Goal: Task Accomplishment & Management: Complete application form

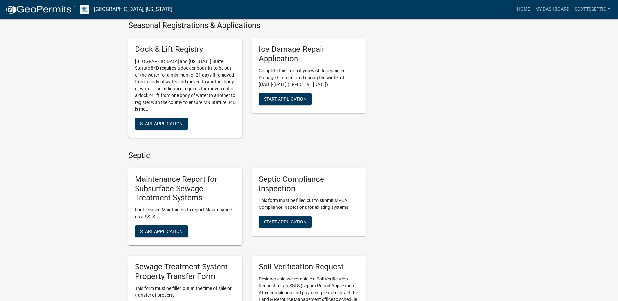
scroll to position [326, 0]
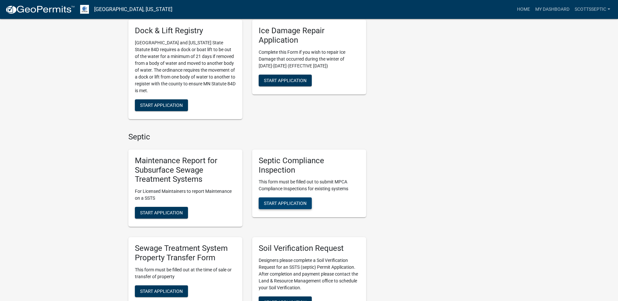
click at [270, 206] on span "Start Application" at bounding box center [285, 203] width 43 height 5
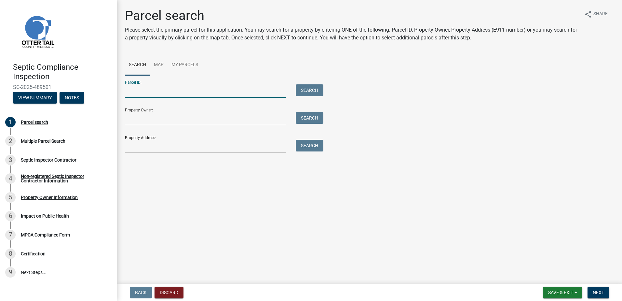
drag, startPoint x: 135, startPoint y: 95, endPoint x: 154, endPoint y: 85, distance: 21.4
click at [135, 93] on input "Parcel ID:" at bounding box center [205, 90] width 161 height 13
type input "51000050069000"
click at [311, 89] on button "Search" at bounding box center [310, 90] width 28 height 12
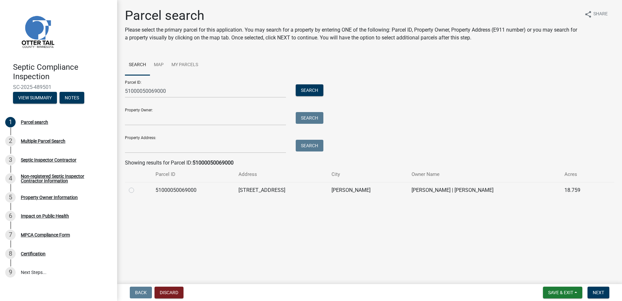
click at [137, 186] on label at bounding box center [137, 186] width 0 height 0
click at [137, 190] on input "radio" at bounding box center [139, 188] width 4 height 4
radio input "true"
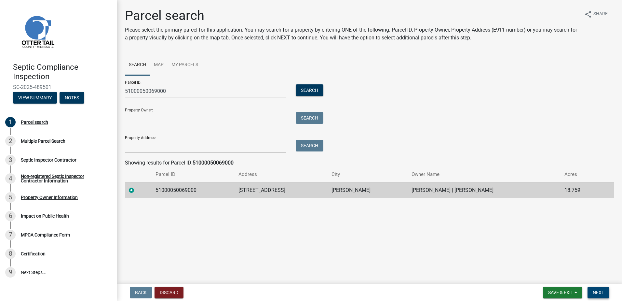
click at [597, 293] on span "Next" at bounding box center [598, 292] width 11 height 5
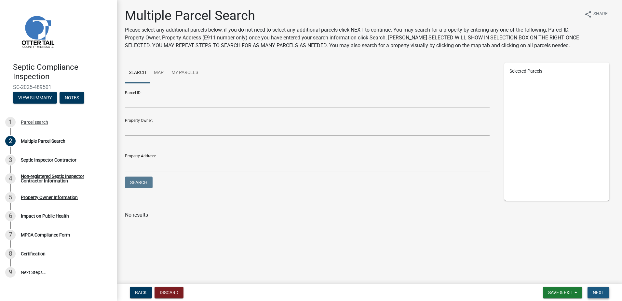
click at [596, 290] on span "Next" at bounding box center [598, 292] width 11 height 5
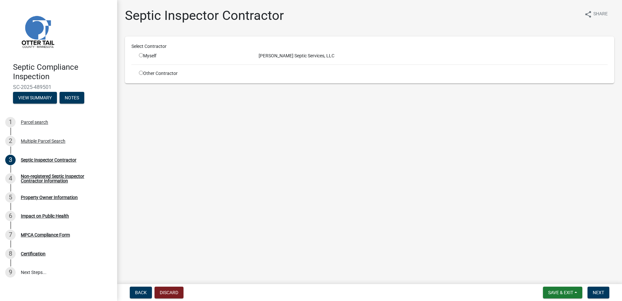
click at [141, 55] on input "radio" at bounding box center [141, 55] width 4 height 4
radio input "true"
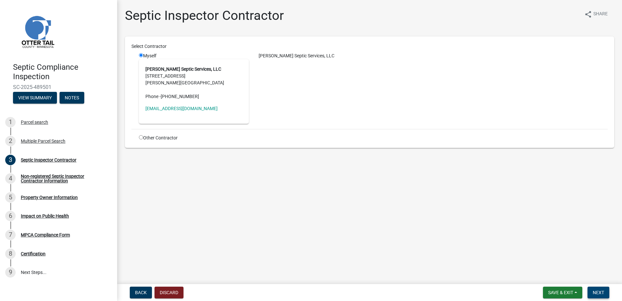
click at [596, 293] on span "Next" at bounding box center [598, 292] width 11 height 5
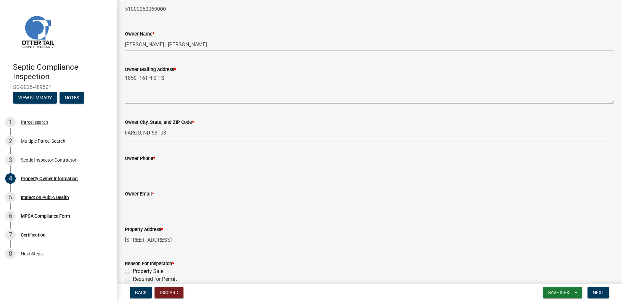
scroll to position [98, 0]
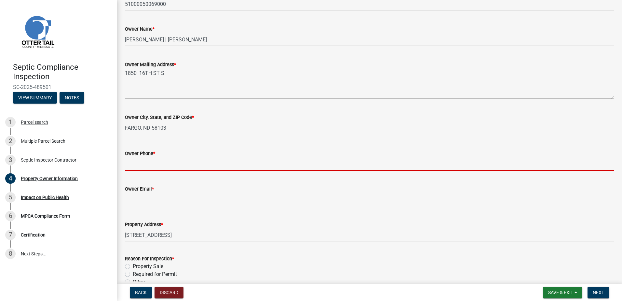
click at [145, 166] on input "Owner Phone *" at bounding box center [370, 163] width 490 height 13
type input "0000000000"
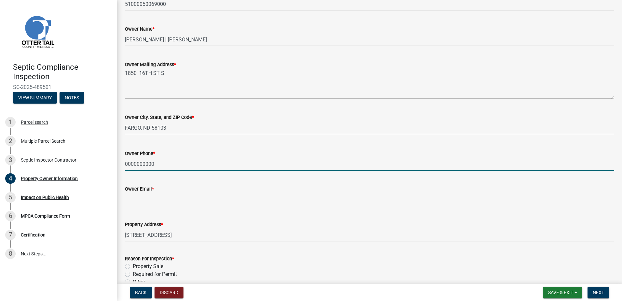
type input "[EMAIL_ADDRESS][DOMAIN_NAME]"
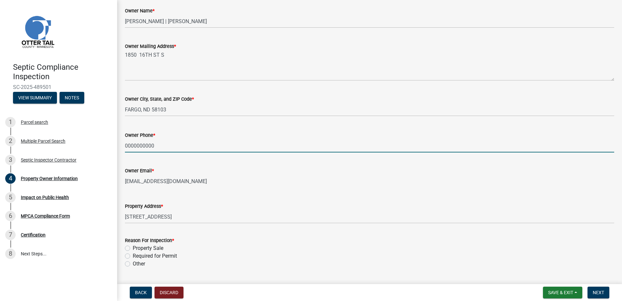
scroll to position [133, 0]
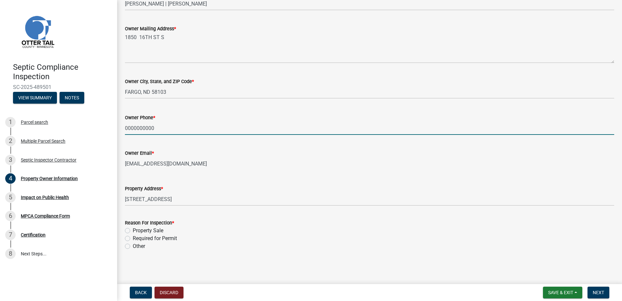
click at [133, 239] on label "Required for Permit" at bounding box center [155, 238] width 44 height 8
click at [133, 239] on input "Required for Permit" at bounding box center [135, 236] width 4 height 4
radio input "true"
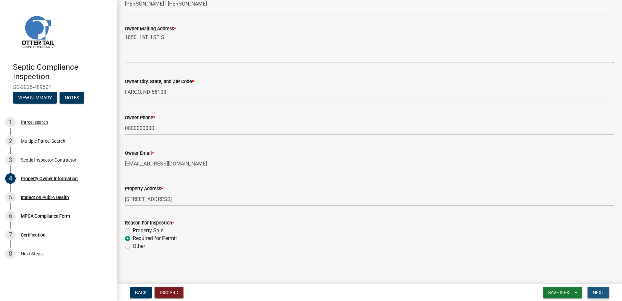
click at [594, 291] on span "Next" at bounding box center [598, 292] width 11 height 5
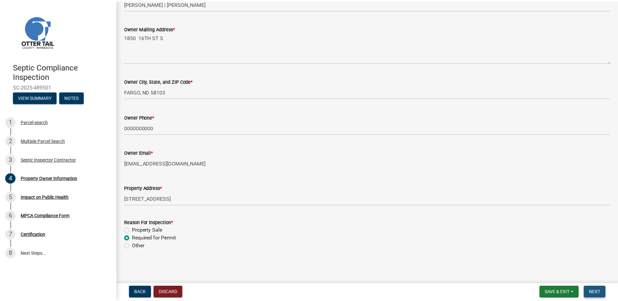
scroll to position [0, 0]
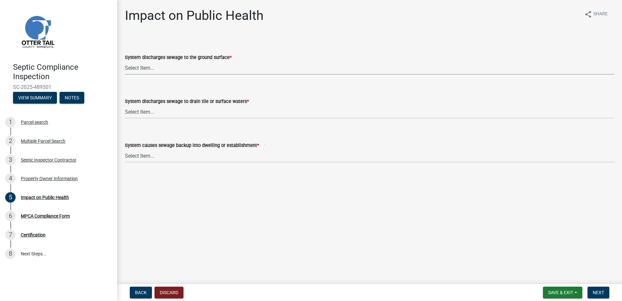
click at [141, 67] on select "Select Item... Yes No" at bounding box center [370, 67] width 490 height 13
click at [125, 61] on select "Select Item... Yes No" at bounding box center [370, 67] width 490 height 13
select select "9c5ef684-d0d4-4879-ab12-905ddbd81a72"
click at [140, 111] on select "Select Item... Yes No" at bounding box center [370, 111] width 490 height 13
click at [125, 105] on select "Select Item... Yes No" at bounding box center [370, 111] width 490 height 13
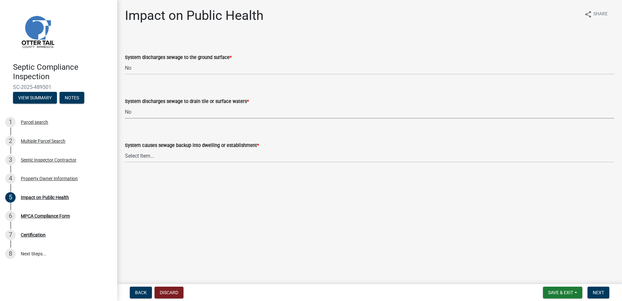
select select "7d491a2b-e9f0-4952-b474-53ca749b22af"
click at [134, 156] on select "Select Item... Yes No" at bounding box center [370, 155] width 490 height 13
click at [125, 149] on select "Select Item... Yes No" at bounding box center [370, 155] width 490 height 13
select select "6e07b46b-a403-4f3e-b4fc-218acc732c01"
click at [596, 287] on button "Next" at bounding box center [599, 292] width 22 height 12
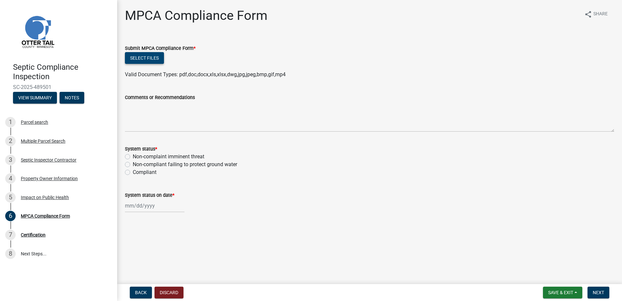
click at [130, 59] on button "Select files" at bounding box center [144, 58] width 39 height 12
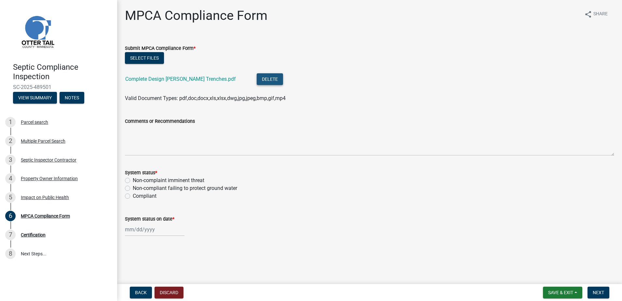
click at [257, 81] on button "Delete" at bounding box center [270, 79] width 26 height 12
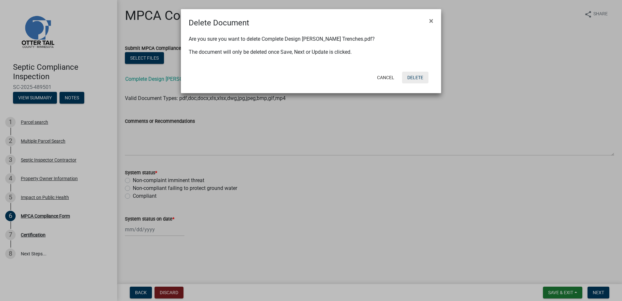
click at [422, 77] on button "Delete" at bounding box center [415, 78] width 26 height 12
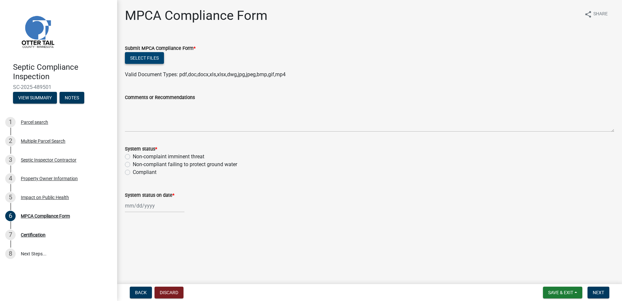
click at [154, 58] on button "Select files" at bounding box center [144, 58] width 39 height 12
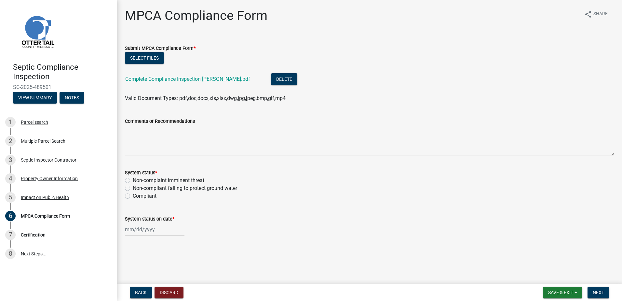
click at [133, 196] on label "Compliant" at bounding box center [145, 196] width 24 height 8
click at [133, 196] on input "Compliant" at bounding box center [135, 194] width 4 height 4
radio input "true"
click at [134, 231] on div at bounding box center [155, 229] width 60 height 13
select select "10"
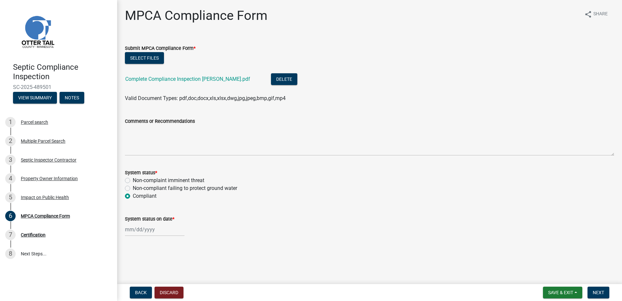
select select "2025"
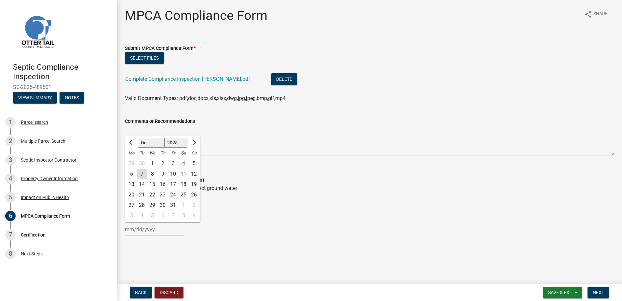
click at [173, 161] on div "3" at bounding box center [173, 163] width 10 height 10
type input "[DATE]"
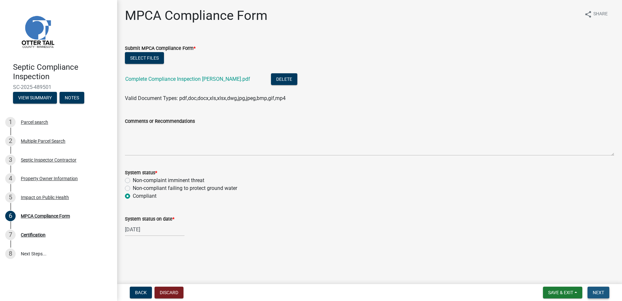
click at [595, 291] on span "Next" at bounding box center [598, 292] width 11 height 5
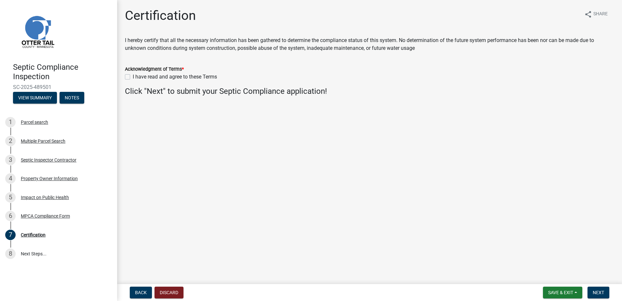
click at [133, 77] on label "I have read and agree to these Terms" at bounding box center [175, 77] width 84 height 8
click at [133, 77] on input "I have read and agree to these Terms" at bounding box center [135, 75] width 4 height 4
checkbox input "true"
click at [594, 289] on button "Next" at bounding box center [599, 292] width 22 height 12
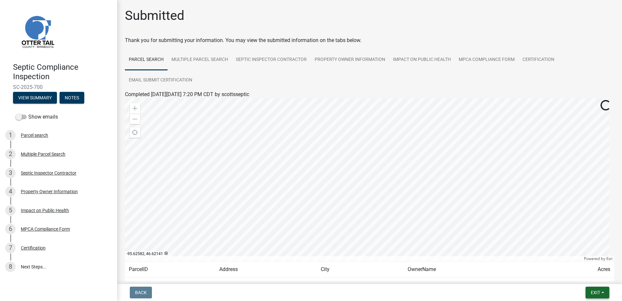
click at [602, 293] on button "Exit" at bounding box center [598, 292] width 24 height 12
click at [590, 276] on button "Save & Exit" at bounding box center [584, 276] width 52 height 16
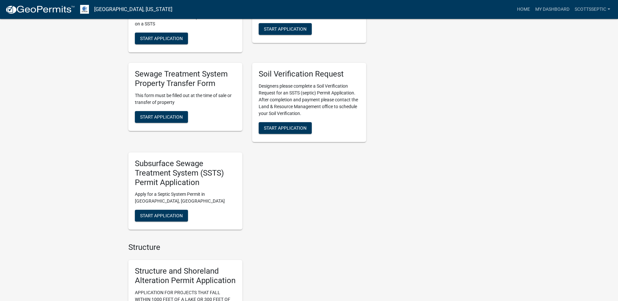
scroll to position [521, 0]
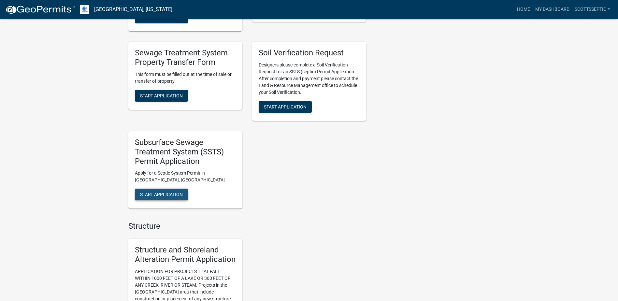
click at [143, 192] on span "Start Application" at bounding box center [161, 194] width 43 height 5
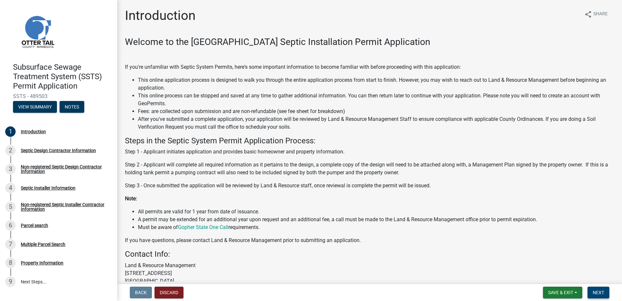
click at [597, 292] on span "Next" at bounding box center [598, 292] width 11 height 5
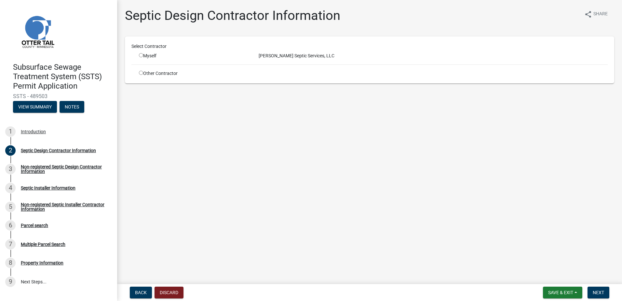
click at [140, 56] on input "radio" at bounding box center [141, 55] width 4 height 4
radio input "true"
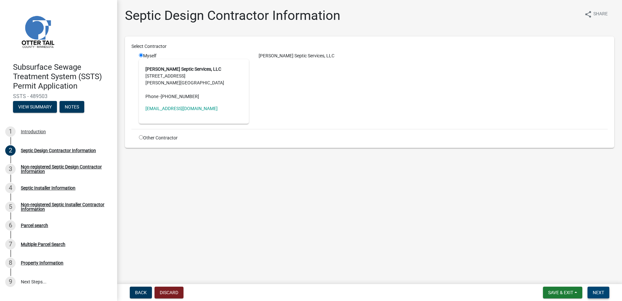
click at [601, 293] on span "Next" at bounding box center [598, 292] width 11 height 5
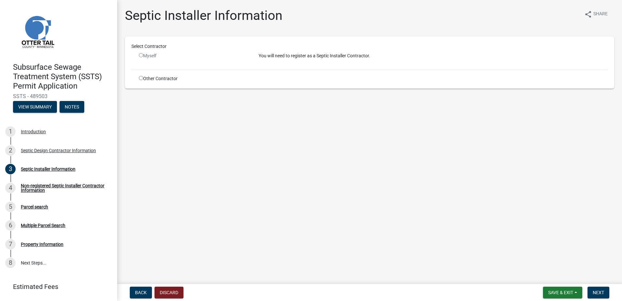
click at [140, 77] on input "radio" at bounding box center [141, 78] width 4 height 4
radio input "true"
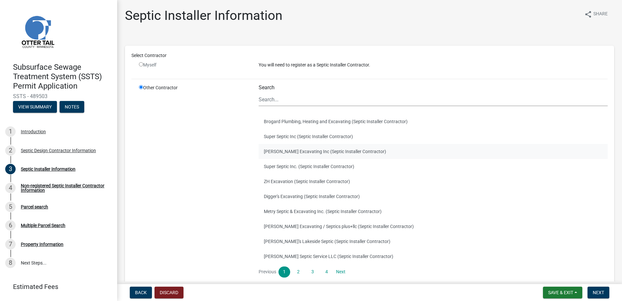
click at [297, 149] on button "[PERSON_NAME] Excavating Inc (Septic Installer Contractor)" at bounding box center [433, 151] width 349 height 15
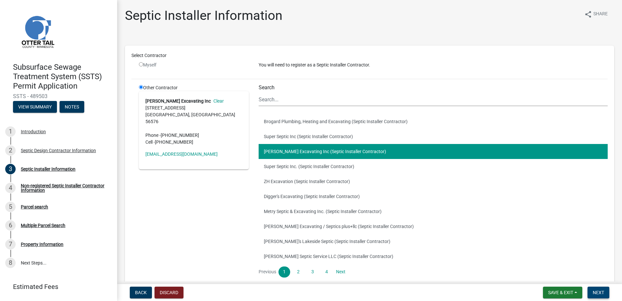
click at [597, 294] on span "Next" at bounding box center [598, 292] width 11 height 5
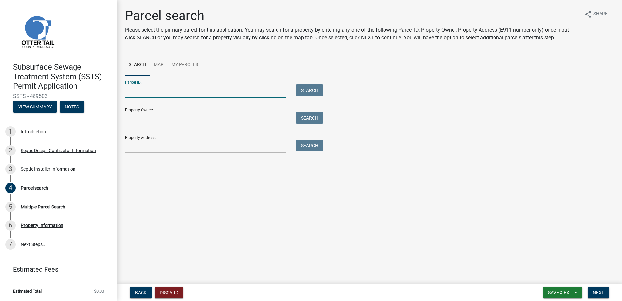
drag, startPoint x: 130, startPoint y: 92, endPoint x: 150, endPoint y: 87, distance: 20.1
click at [132, 91] on input "Parcel ID:" at bounding box center [205, 90] width 161 height 13
type input "51000050069000"
click at [313, 89] on button "Search" at bounding box center [310, 90] width 28 height 12
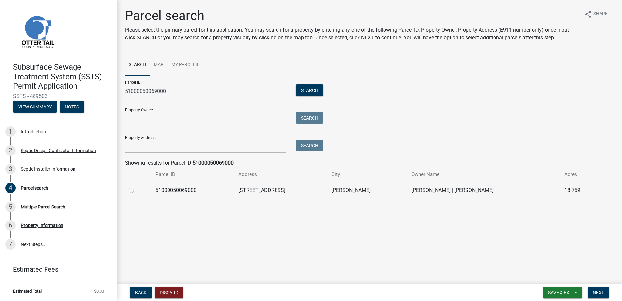
click at [137, 186] on label at bounding box center [137, 186] width 0 height 0
click at [137, 189] on input "radio" at bounding box center [139, 188] width 4 height 4
radio input "true"
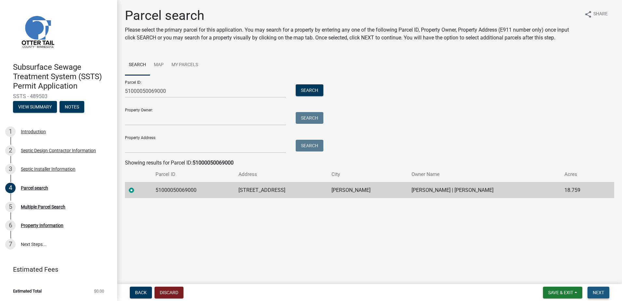
click at [594, 291] on span "Next" at bounding box center [598, 292] width 11 height 5
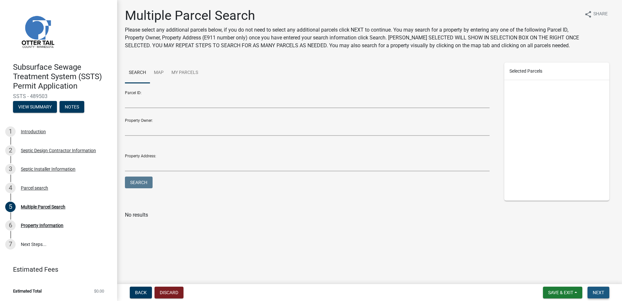
click at [604, 294] on span "Next" at bounding box center [598, 292] width 11 height 5
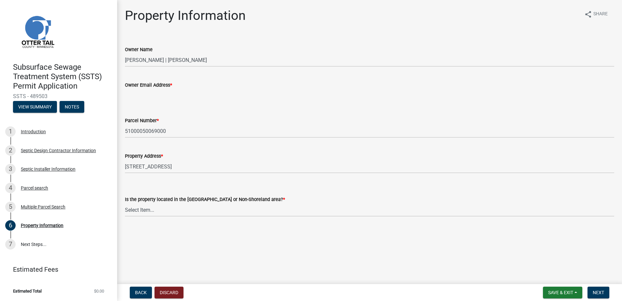
click at [139, 96] on input "Owner Email Address *" at bounding box center [370, 95] width 490 height 13
type input "[EMAIL_ADDRESS][DOMAIN_NAME]"
click at [145, 211] on select "Select Item... Shoreland Non-Shoreland" at bounding box center [370, 209] width 490 height 13
click at [125, 203] on select "Select Item... Shoreland Non-Shoreland" at bounding box center [370, 209] width 490 height 13
select select "f91142e6-e911-469c-9754-896c7e7f9e05"
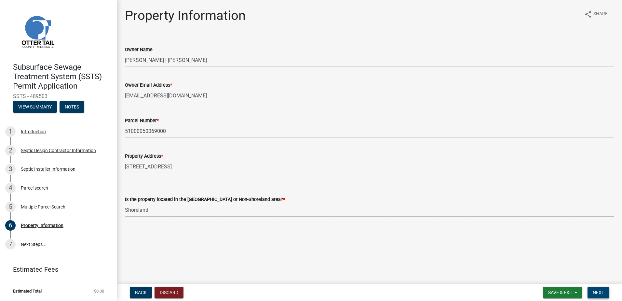
click at [598, 293] on span "Next" at bounding box center [598, 292] width 11 height 5
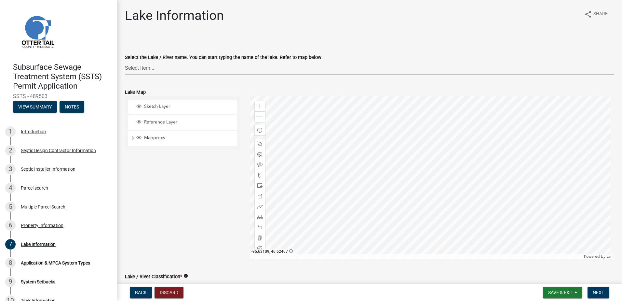
click at [137, 68] on select "Select Item... None [PERSON_NAME] 56-031 [PERSON_NAME] 56-118 [PERSON_NAME] 56-…" at bounding box center [370, 67] width 490 height 13
click at [125, 61] on select "Select Item... None [PERSON_NAME] 56-031 [PERSON_NAME] 56-118 [PERSON_NAME] 56-…" at bounding box center [370, 67] width 490 height 13
select select "013ba14e-f369-465c-8362-05ba2a6f2e9b"
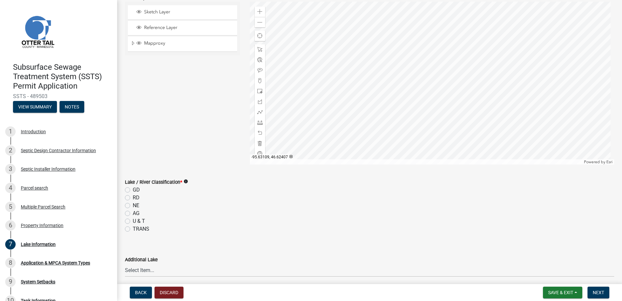
scroll to position [98, 0]
click at [133, 202] on label "NE" at bounding box center [136, 202] width 7 height 8
click at [133, 202] on input "NE" at bounding box center [135, 200] width 4 height 4
radio input "true"
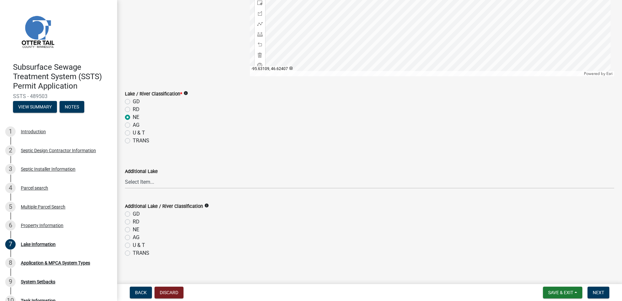
scroll to position [189, 0]
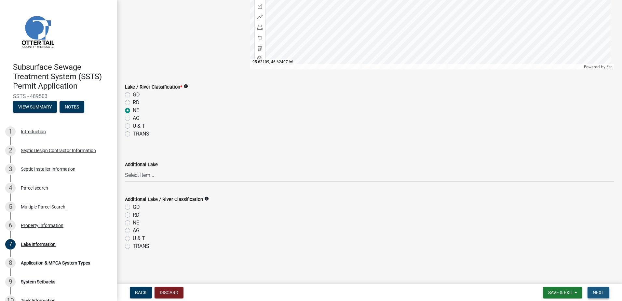
drag, startPoint x: 600, startPoint y: 294, endPoint x: 588, endPoint y: 289, distance: 12.5
click at [599, 294] on span "Next" at bounding box center [598, 292] width 11 height 5
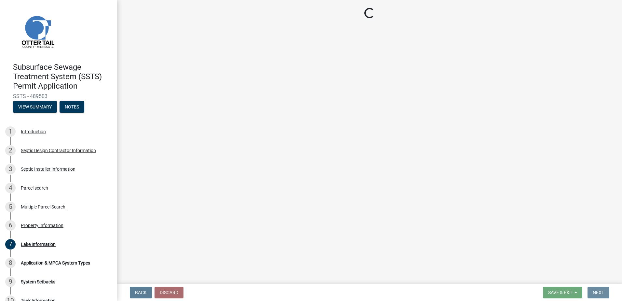
scroll to position [0, 0]
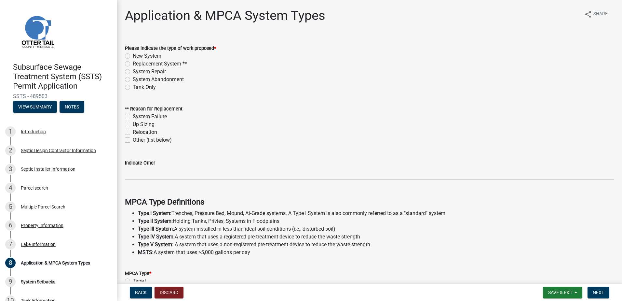
click at [133, 56] on label "New System" at bounding box center [147, 56] width 29 height 8
click at [133, 56] on input "New System" at bounding box center [135, 54] width 4 height 4
radio input "true"
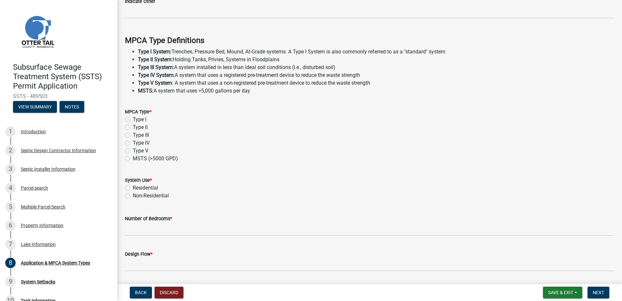
scroll to position [182, 0]
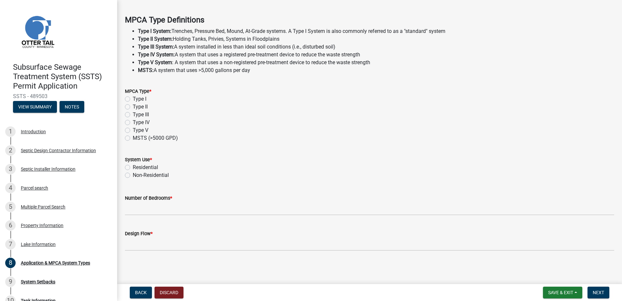
click at [133, 99] on label "Type I" at bounding box center [140, 99] width 14 height 8
click at [133, 99] on input "Type I" at bounding box center [135, 97] width 4 height 4
radio input "true"
click at [133, 167] on label "Residential" at bounding box center [145, 167] width 25 height 8
click at [133, 167] on input "Residential" at bounding box center [135, 165] width 4 height 4
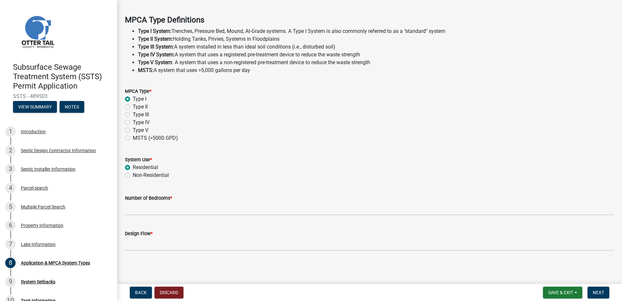
radio input "true"
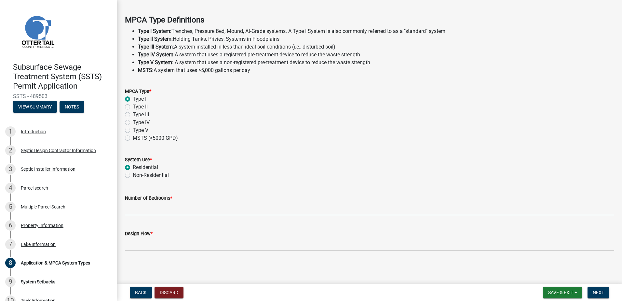
click at [133, 204] on input "Number of Bedrooms *" at bounding box center [370, 208] width 490 height 13
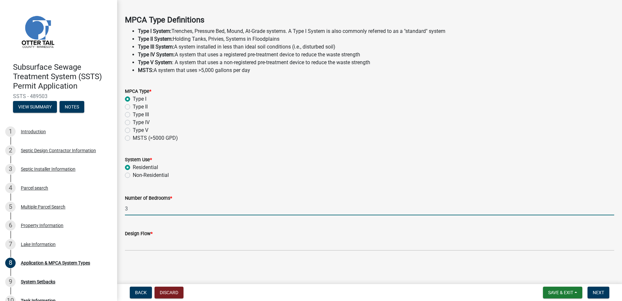
type input "3"
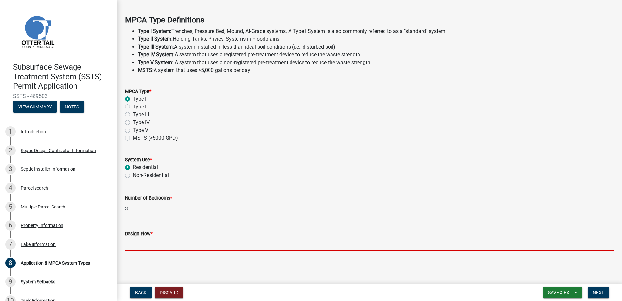
click at [132, 248] on input "Design Flow *" at bounding box center [370, 243] width 490 height 13
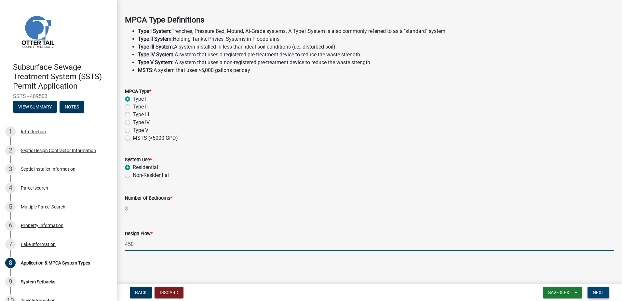
type input "450"
click at [601, 293] on span "Next" at bounding box center [598, 292] width 11 height 5
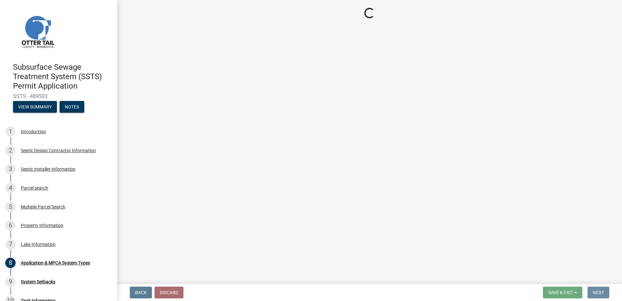
scroll to position [0, 0]
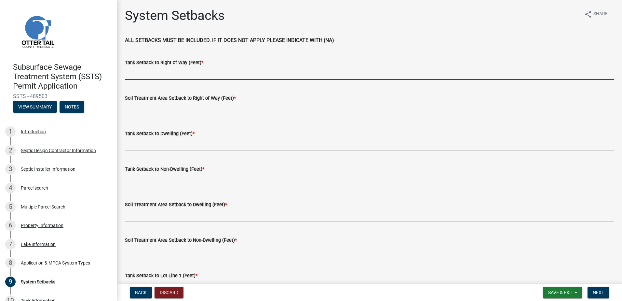
click at [127, 74] on input "Tank Setback to Right of Way (Feet) *" at bounding box center [370, 72] width 490 height 13
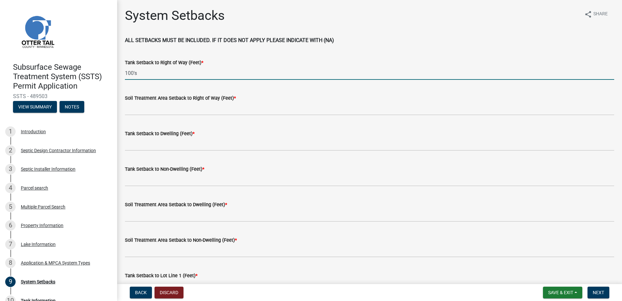
type input "100's"
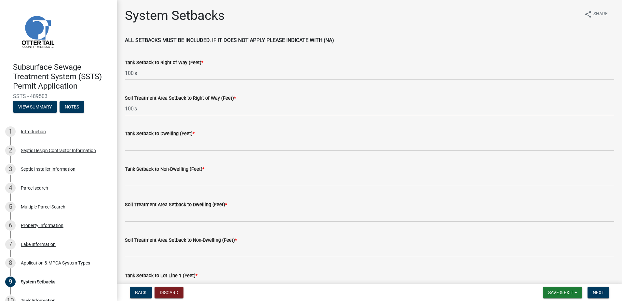
type input "100's"
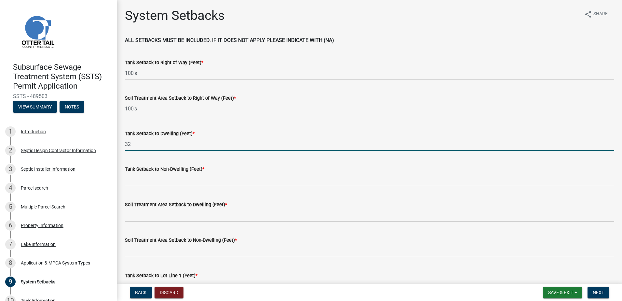
type input "32"
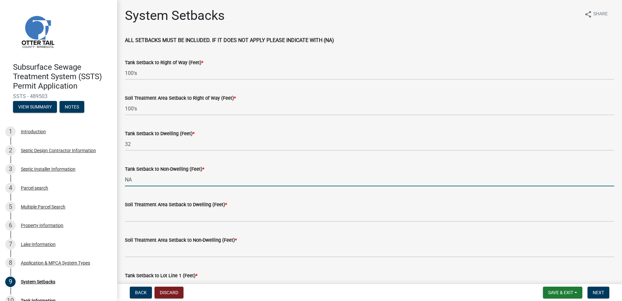
type input "NA"
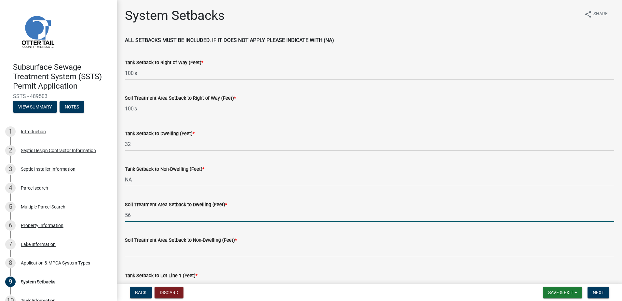
type input "56"
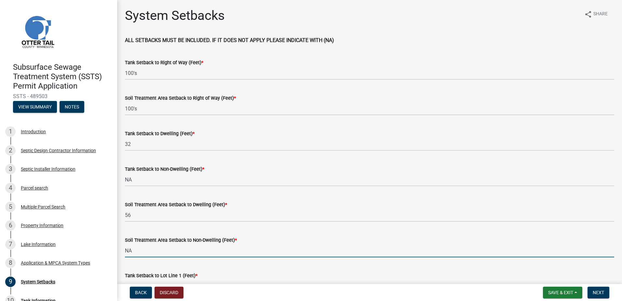
type input "NA"
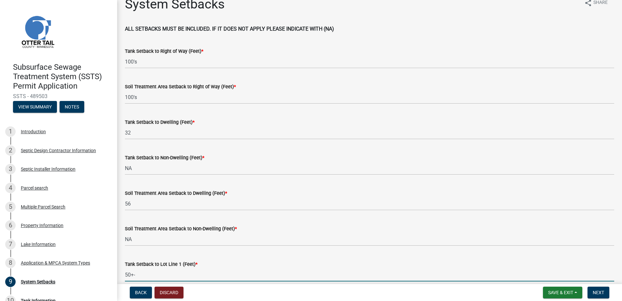
type input "50+-"
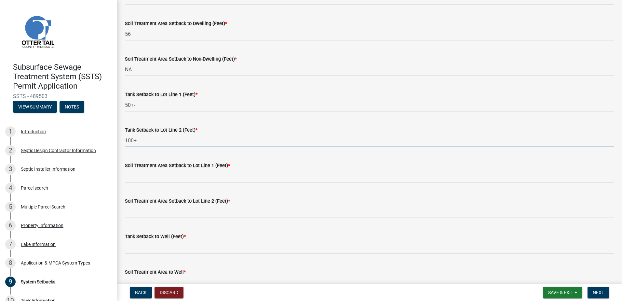
type input "100+"
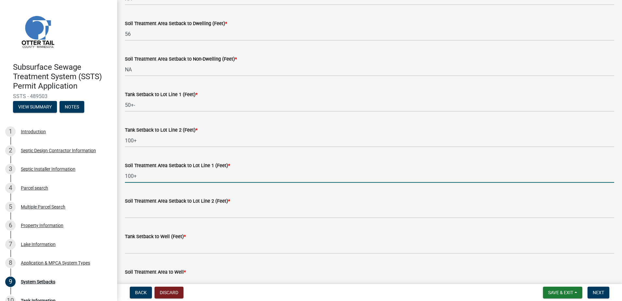
type input "100+"
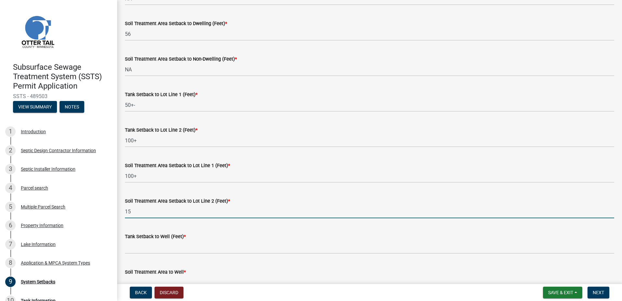
type input "15"
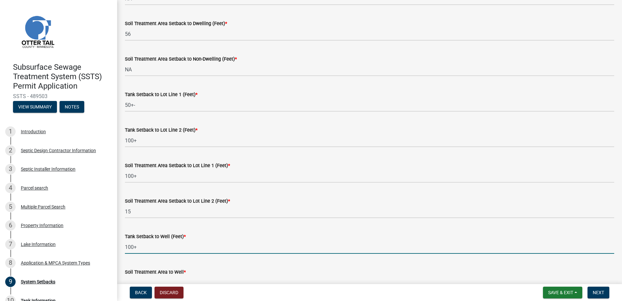
type input "100+"
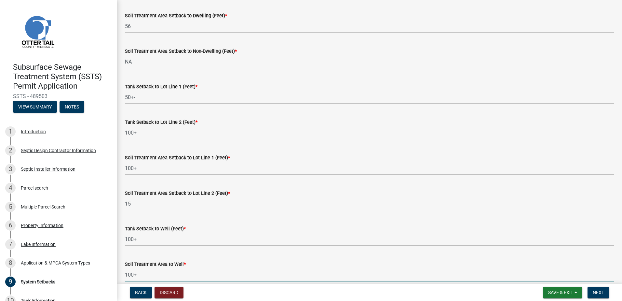
type input "100+"
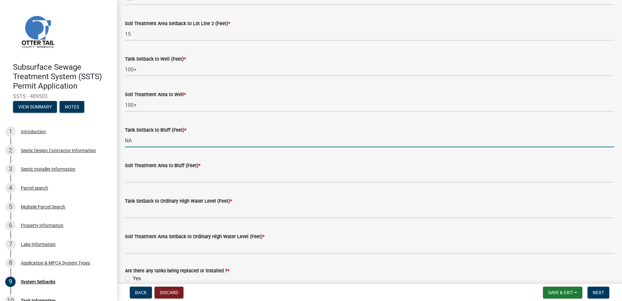
type input "NA"
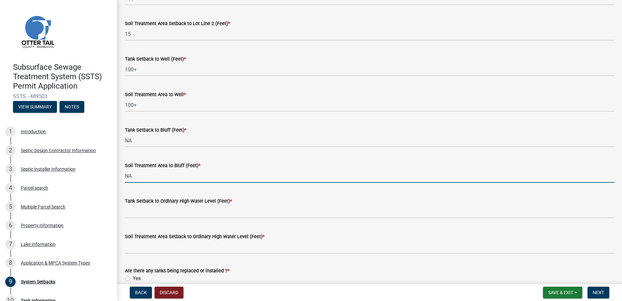
type input "NA"
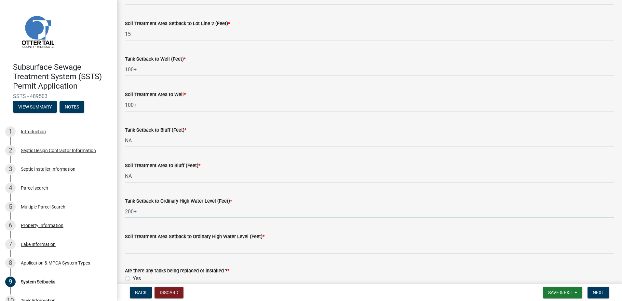
type input "200+"
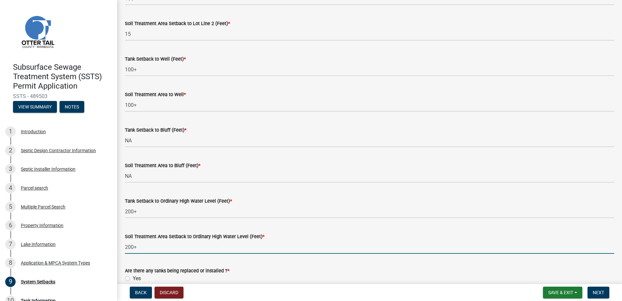
type input "200+"
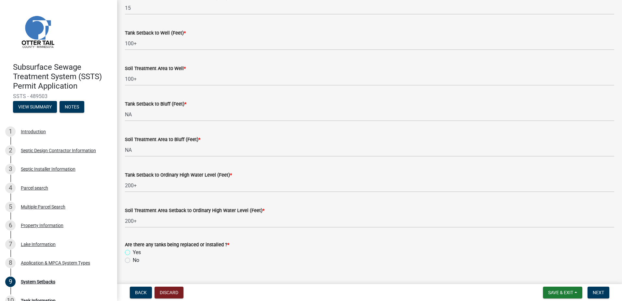
scroll to position [398, 0]
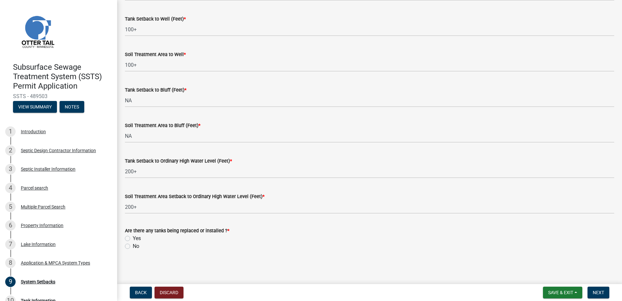
click at [133, 238] on label "Yes" at bounding box center [137, 238] width 8 height 8
click at [133, 238] on input "Yes" at bounding box center [135, 236] width 4 height 4
radio input "true"
click at [598, 293] on span "Next" at bounding box center [598, 292] width 11 height 5
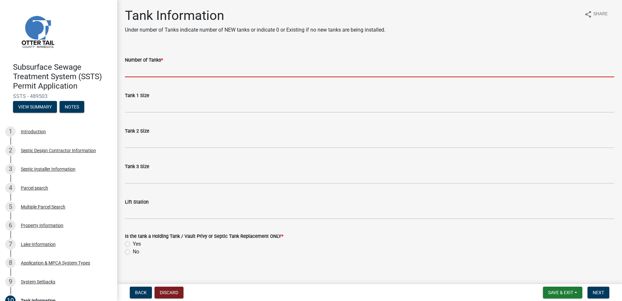
click at [140, 69] on input "Number of Tanks *" at bounding box center [370, 70] width 490 height 13
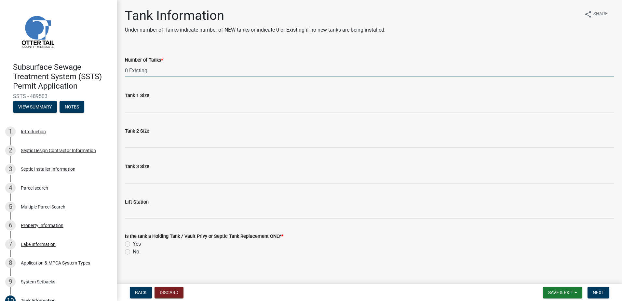
type input "0 Existing"
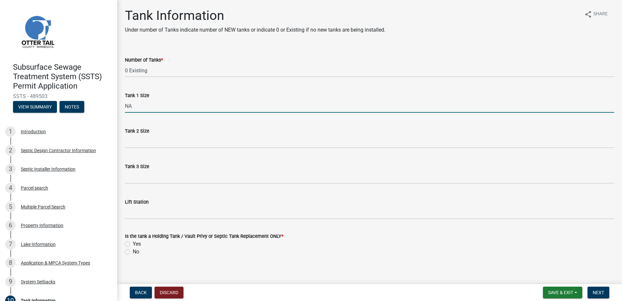
type input "NA"
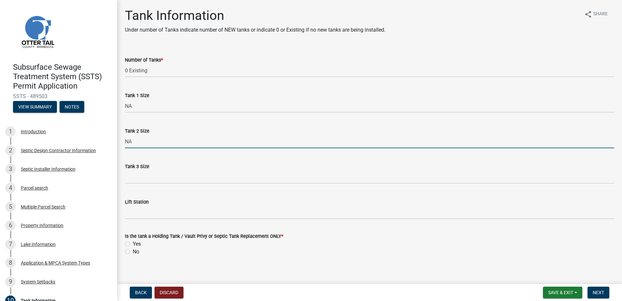
type input "NA"
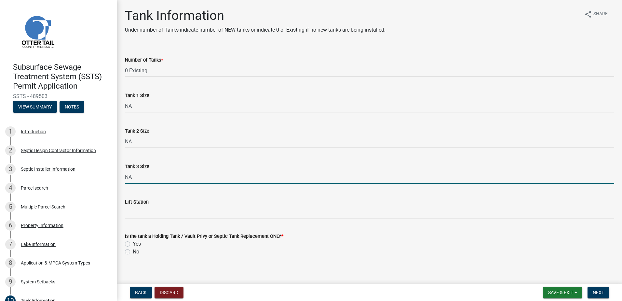
type input "NA"
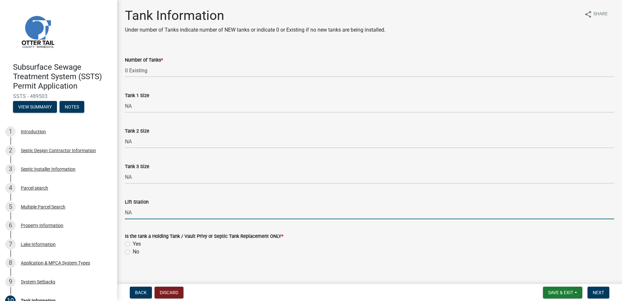
type input "NA"
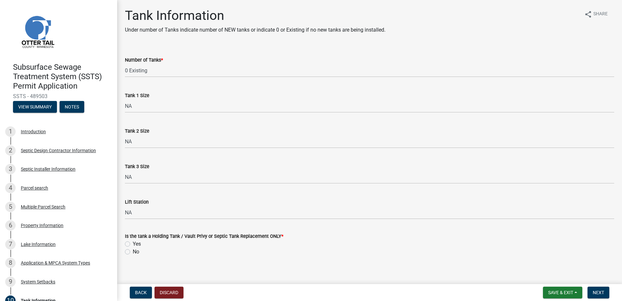
click at [133, 254] on label "No" at bounding box center [136, 252] width 7 height 8
click at [133, 252] on input "No" at bounding box center [135, 250] width 4 height 4
radio input "true"
click at [604, 291] on span "Next" at bounding box center [598, 292] width 11 height 5
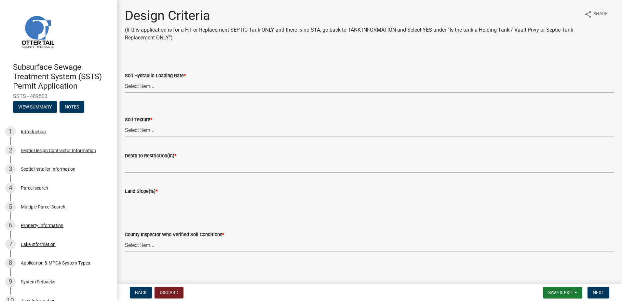
click at [131, 86] on select "Select Item... 1.6 gpd/ft2 1.2 gpd/ft2 1.0 gpd/ft2 0.87 gpd/ft2 0.78 gpd/ft2 0.…" at bounding box center [370, 85] width 490 height 13
click at [125, 79] on select "Select Item... 1.6 gpd/ft2 1.2 gpd/ft2 1.0 gpd/ft2 0.87 gpd/ft2 0.78 gpd/ft2 0.…" at bounding box center [370, 85] width 490 height 13
select select "eaa6e4cf-be76-4366-bfe5-e87acfaaf3f4"
click at [132, 130] on select "Select Item... Coarse Sand (COS) Sand (S) Fine Sand (FS) Very Fine Sand (VFS) L…" at bounding box center [370, 129] width 490 height 13
click at [125, 123] on select "Select Item... Coarse Sand (COS) Sand (S) Fine Sand (FS) Very Fine Sand (VFS) L…" at bounding box center [370, 129] width 490 height 13
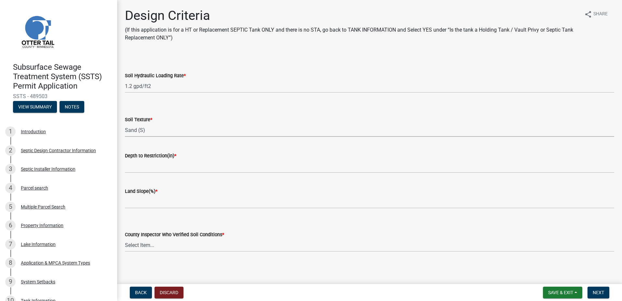
select select "48b77c43-c0ca-4757-a1b1-e2e69db0f822"
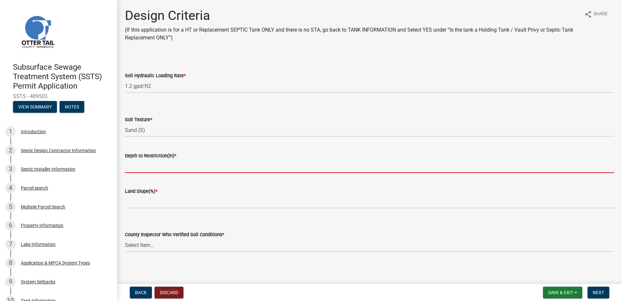
click at [131, 164] on input "Depth to Restriction(in) *" at bounding box center [370, 166] width 490 height 13
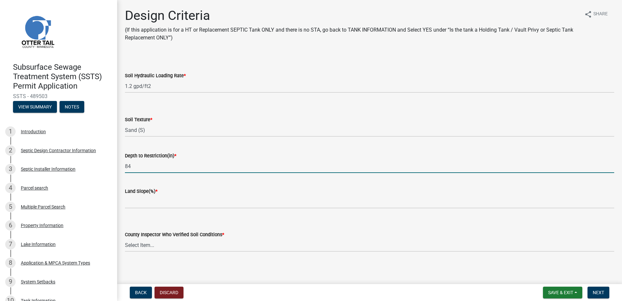
type input "84"
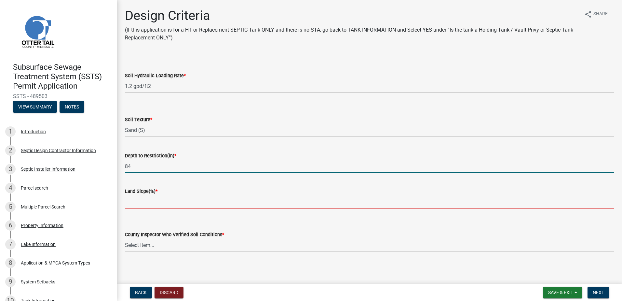
click at [132, 206] on input "Land Slope(%) *" at bounding box center [370, 201] width 490 height 13
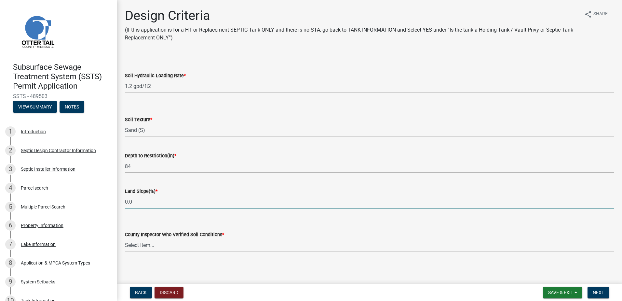
type input "0.0"
click at [131, 242] on select "Select Item... [PERSON_NAME] [PERSON_NAME] [PERSON_NAME] [PERSON_NAME] [PERSON_…" at bounding box center [370, 244] width 490 height 13
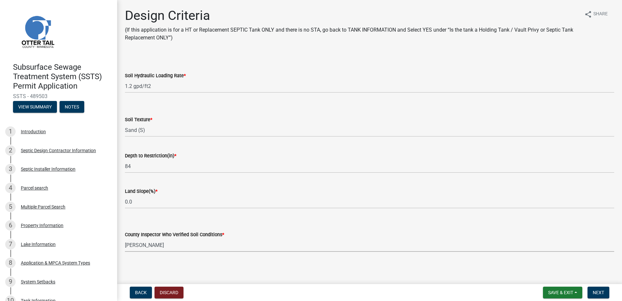
click at [125, 238] on select "Select Item... [PERSON_NAME] [PERSON_NAME] [PERSON_NAME] [PERSON_NAME] [PERSON_…" at bounding box center [370, 244] width 490 height 13
select select "45db2b75-262a-4f3c-9010-aae25997cba1"
click at [598, 290] on span "Next" at bounding box center [598, 292] width 11 height 5
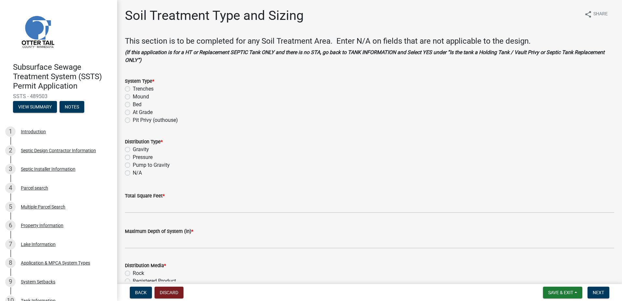
click at [133, 89] on label "Trenches" at bounding box center [143, 89] width 21 height 8
click at [133, 89] on input "Trenches" at bounding box center [135, 87] width 4 height 4
radio input "true"
click at [133, 149] on label "Gravity" at bounding box center [141, 150] width 16 height 8
click at [133, 149] on input "Gravity" at bounding box center [135, 148] width 4 height 4
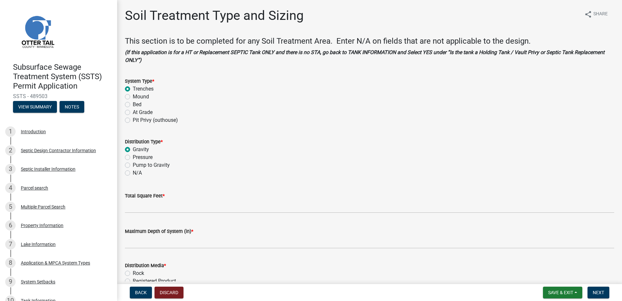
radio input "true"
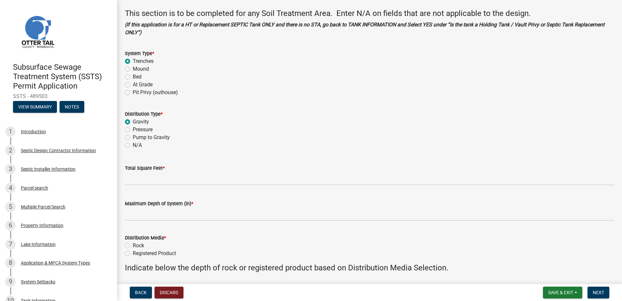
scroll to position [65, 0]
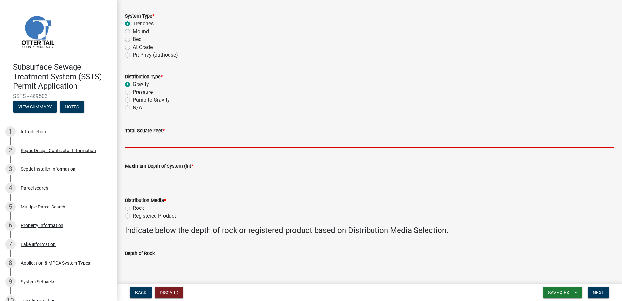
click at [133, 142] on input "Total Square Feet *" at bounding box center [370, 140] width 490 height 13
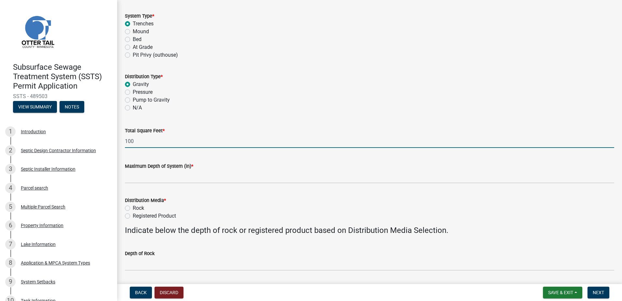
type input "100"
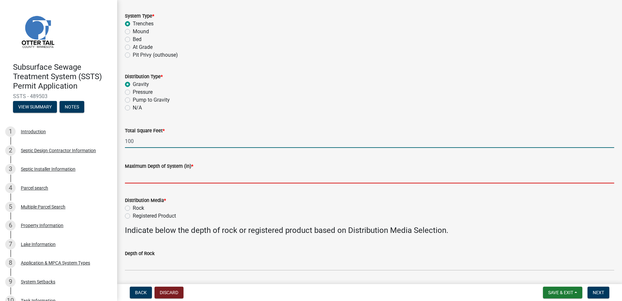
click at [131, 179] on input "Maximum Depth of System (in) *" at bounding box center [370, 176] width 490 height 13
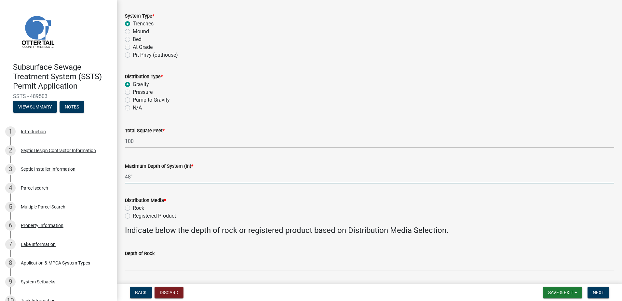
type input "48""
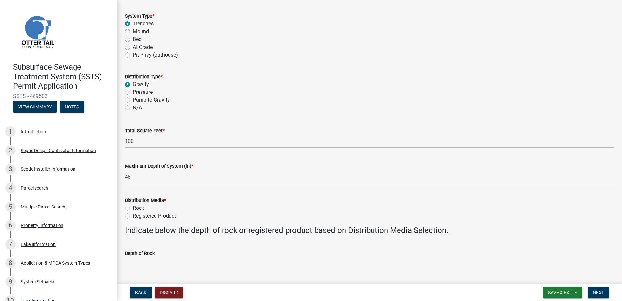
click at [133, 214] on label "Registered Product" at bounding box center [154, 216] width 43 height 8
click at [133, 214] on input "Registered Product" at bounding box center [135, 214] width 4 height 4
radio input "true"
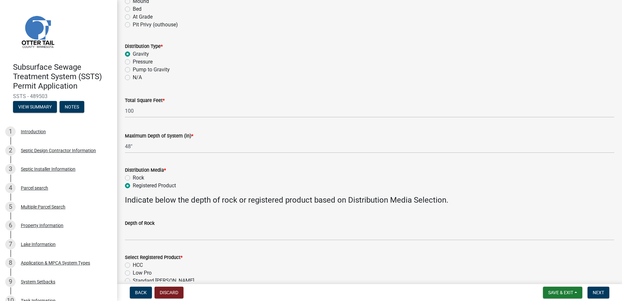
scroll to position [163, 0]
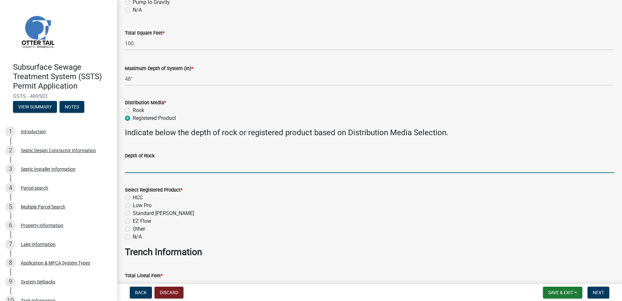
click at [138, 167] on input "Depth of Rock" at bounding box center [370, 166] width 490 height 13
type input "NA"
click at [133, 198] on label "HCC" at bounding box center [138, 198] width 10 height 8
click at [133, 198] on input "HCC" at bounding box center [135, 196] width 4 height 4
radio input "true"
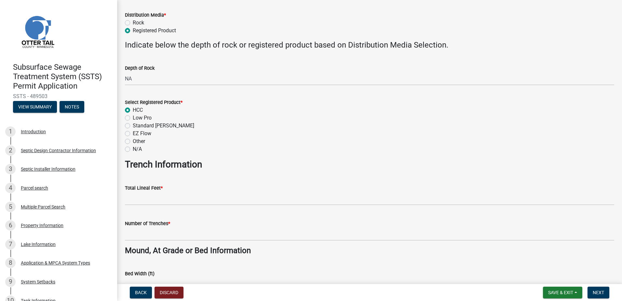
scroll to position [260, 0]
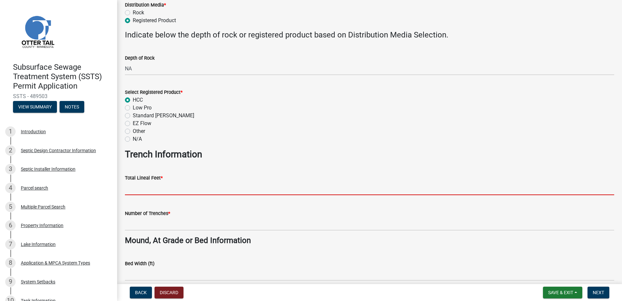
click at [132, 190] on input "Total Lineal Feet *" at bounding box center [370, 188] width 490 height 13
type input "100"
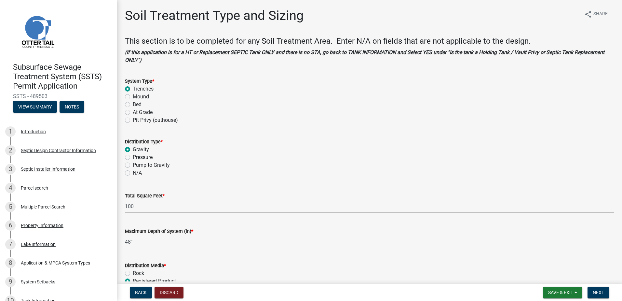
scroll to position [33, 0]
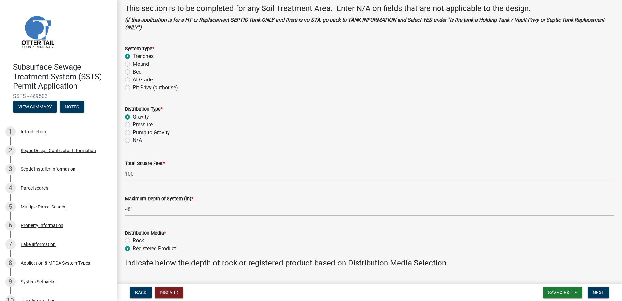
click at [140, 170] on input "100" at bounding box center [370, 173] width 490 height 13
type input "1"
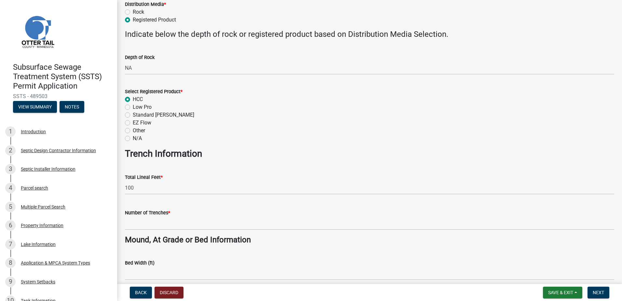
scroll to position [293, 0]
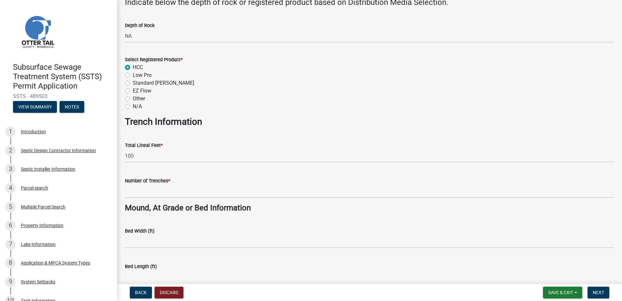
type input "375"
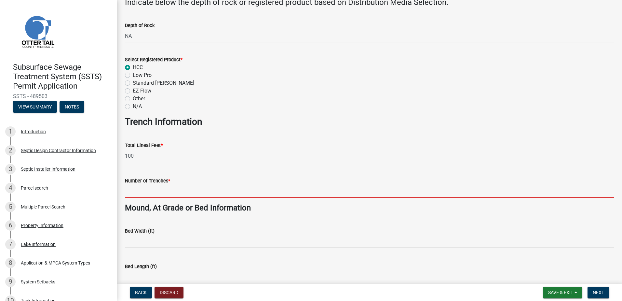
click at [130, 193] on input "Number of Trenches *" at bounding box center [370, 191] width 490 height 13
type input "9"
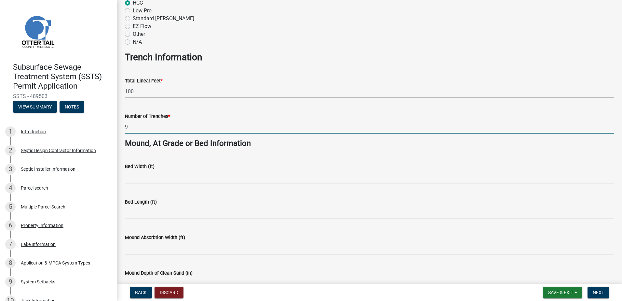
scroll to position [358, 0]
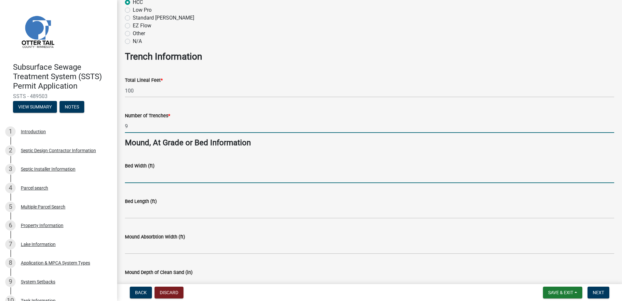
click at [133, 176] on input "Bed Width (ft)" at bounding box center [370, 176] width 490 height 13
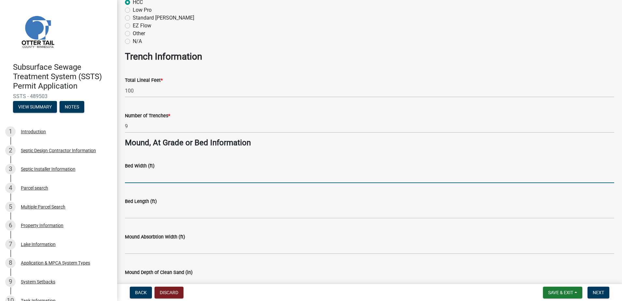
type input "NA"
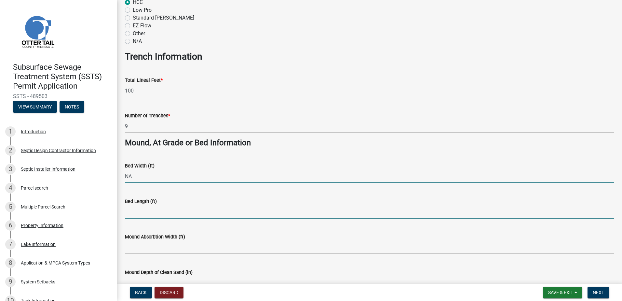
click at [129, 213] on input "Bed Length (ft)" at bounding box center [370, 211] width 490 height 13
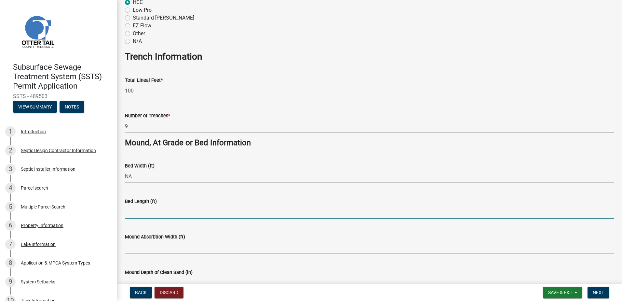
type input "NA"
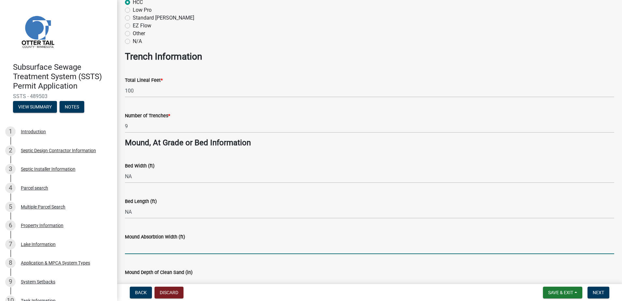
click at [132, 247] on input "Mound Absorbtion Width (ft)" at bounding box center [370, 247] width 490 height 13
type input "NA"
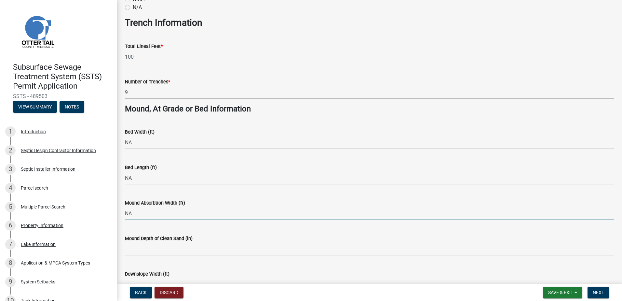
scroll to position [423, 0]
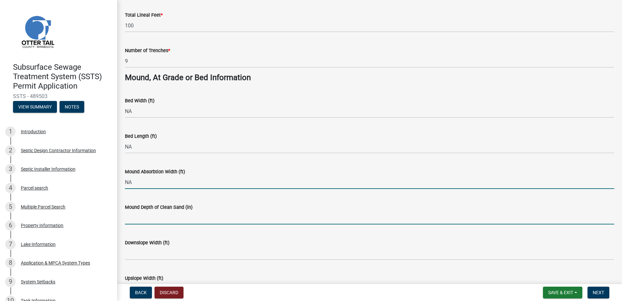
click at [133, 220] on input "Mound Depth of Clean Sand (in)" at bounding box center [370, 217] width 490 height 13
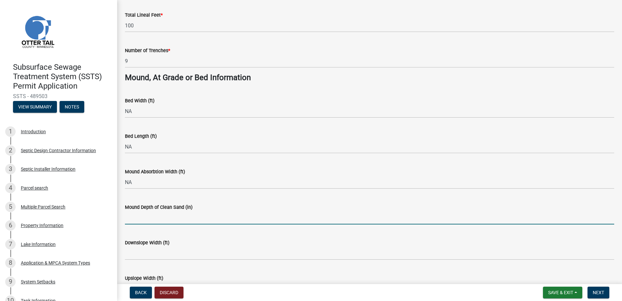
type input "NA"
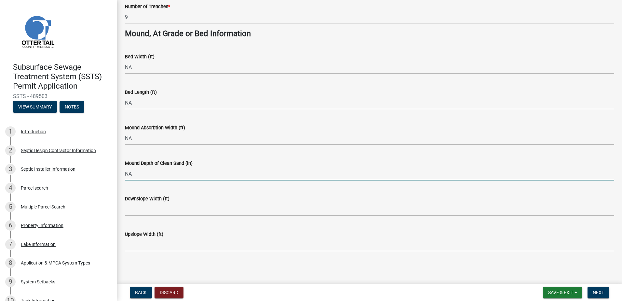
scroll to position [468, 0]
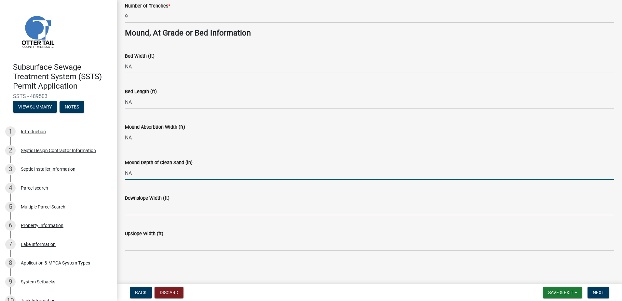
click at [128, 210] on input "Downslope Width (ft)" at bounding box center [370, 208] width 490 height 13
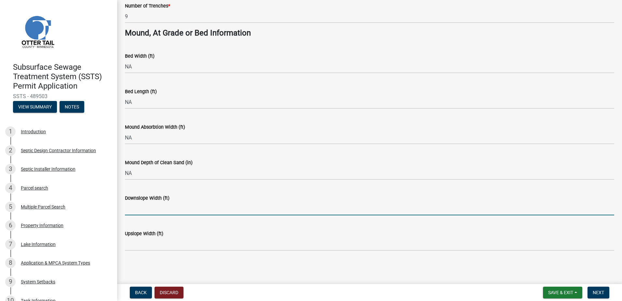
type input "NA"
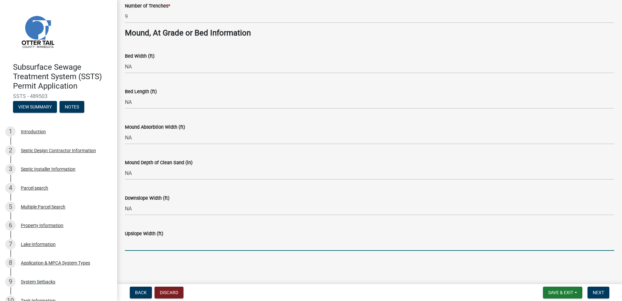
click at [129, 244] on input "Upslope Width (ft)" at bounding box center [370, 243] width 490 height 13
type input "NA"
click at [604, 291] on button "Next" at bounding box center [599, 292] width 22 height 12
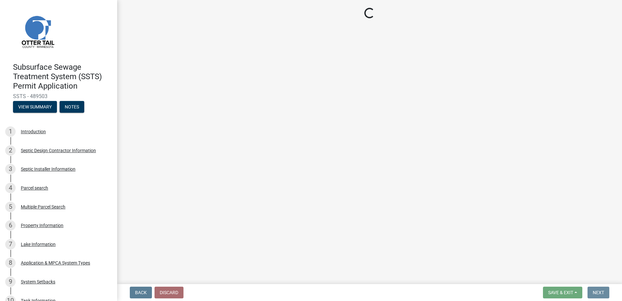
scroll to position [0, 0]
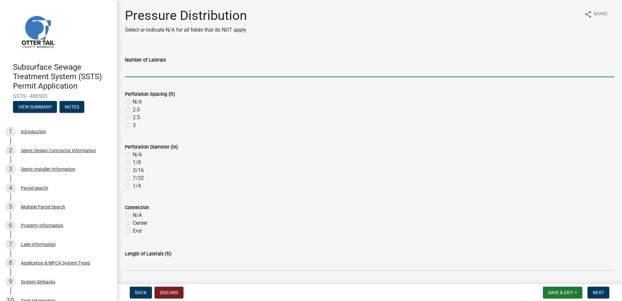
click at [128, 73] on input "Number of Laterals" at bounding box center [370, 70] width 490 height 13
type input "NA"
click at [133, 103] on label "N/A" at bounding box center [137, 102] width 9 height 8
click at [133, 102] on input "N/A" at bounding box center [135, 100] width 4 height 4
radio input "true"
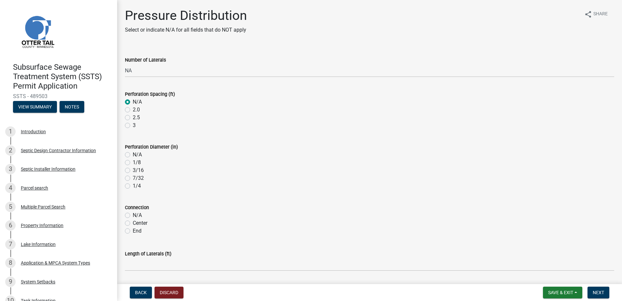
click at [133, 157] on label "N/A" at bounding box center [137, 155] width 9 height 8
click at [133, 155] on input "N/A" at bounding box center [135, 153] width 4 height 4
radio input "true"
click at [133, 216] on label "N/A" at bounding box center [137, 215] width 9 height 8
click at [133, 215] on input "N/A" at bounding box center [135, 213] width 4 height 4
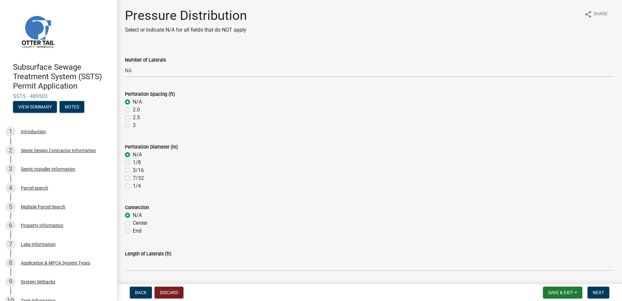
radio input "true"
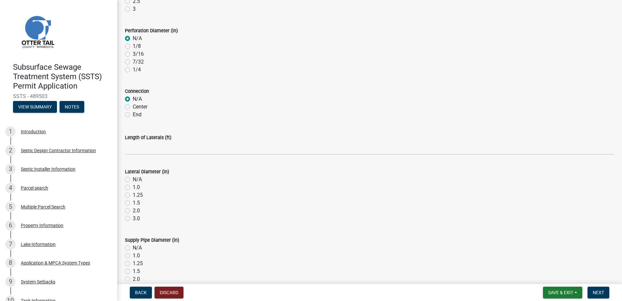
scroll to position [130, 0]
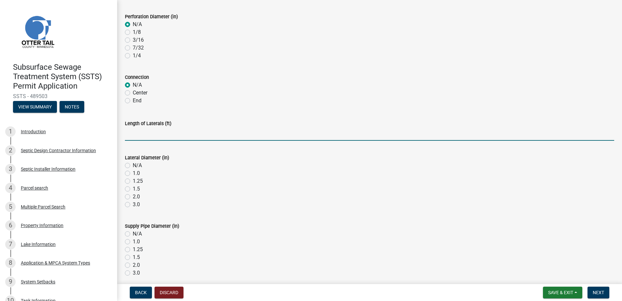
click at [127, 134] on input "Length of Laterals (ft)" at bounding box center [370, 133] width 490 height 13
type input "NA"
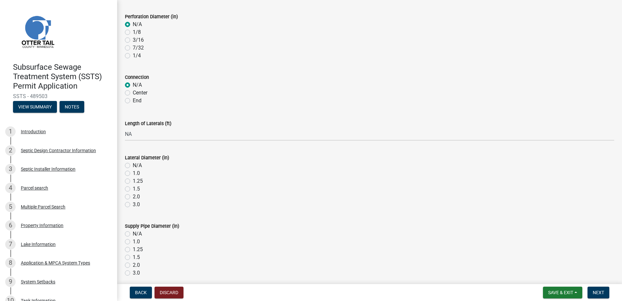
click at [133, 165] on label "N/A" at bounding box center [137, 165] width 9 height 8
click at [133, 165] on input "N/A" at bounding box center [135, 163] width 4 height 4
radio input "true"
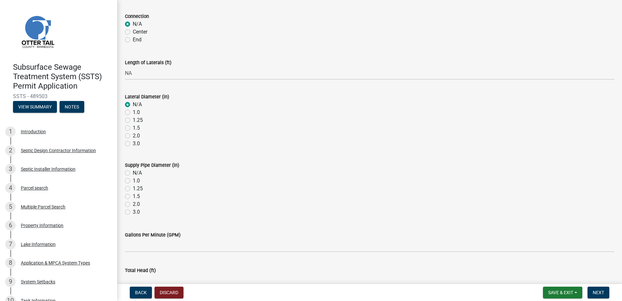
scroll to position [195, 0]
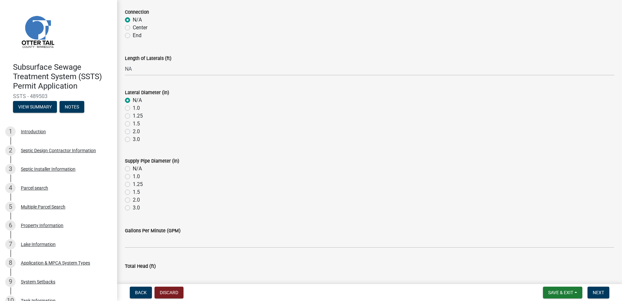
click at [133, 167] on label "N/A" at bounding box center [137, 169] width 9 height 8
click at [133, 167] on input "N/A" at bounding box center [135, 167] width 4 height 4
radio input "true"
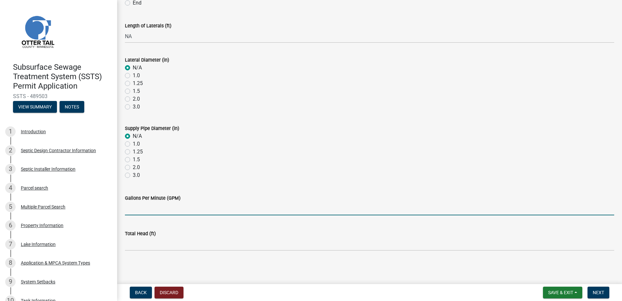
click at [132, 208] on input "Gallons Per Minute (GPM)" at bounding box center [370, 208] width 490 height 13
type input "NA"
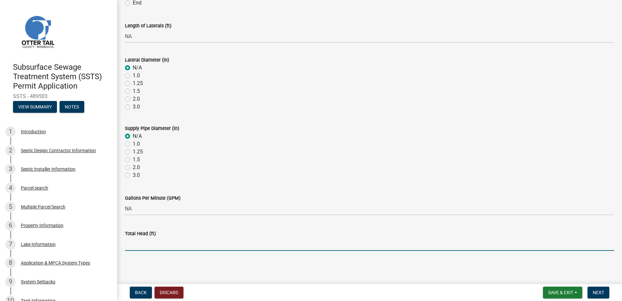
click at [129, 248] on input "Total Head (ft)" at bounding box center [370, 243] width 490 height 13
type input "NA"
click at [592, 295] on button "Next" at bounding box center [599, 292] width 22 height 12
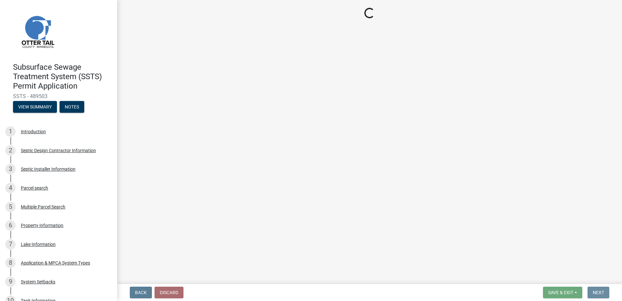
scroll to position [0, 0]
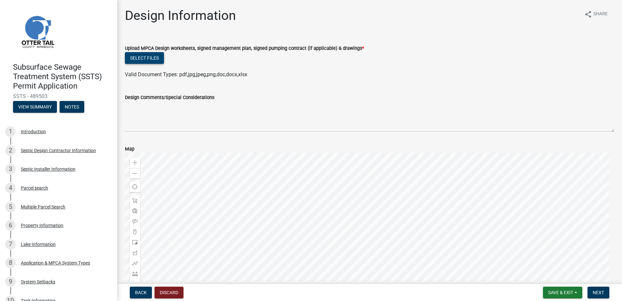
click at [144, 56] on button "Select files" at bounding box center [144, 58] width 39 height 12
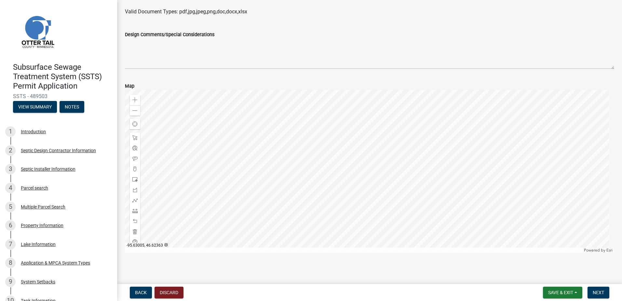
scroll to position [89, 0]
click at [598, 291] on span "Next" at bounding box center [598, 292] width 11 height 5
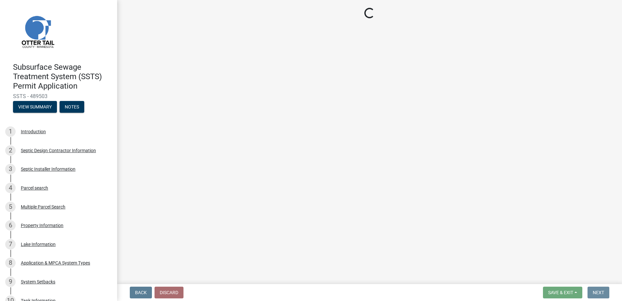
scroll to position [0, 0]
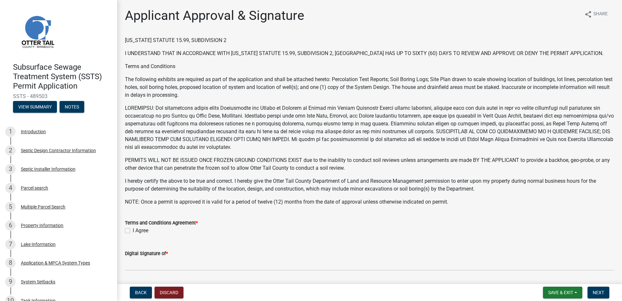
click at [125, 230] on div "Terms and Conditions Agreement * I Agree" at bounding box center [369, 222] width 499 height 23
click at [133, 232] on label "I Agree" at bounding box center [141, 231] width 16 height 8
click at [133, 231] on input "I Agree" at bounding box center [135, 229] width 4 height 4
checkbox input "true"
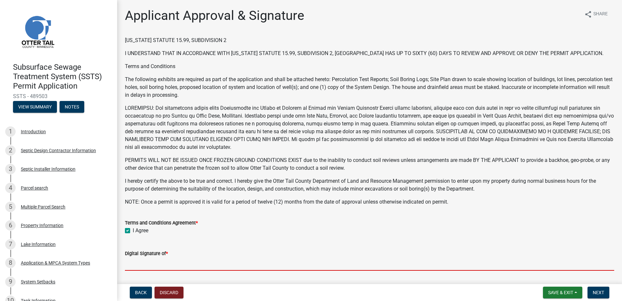
click at [136, 262] on input "Digital Signature of *" at bounding box center [370, 263] width 490 height 13
type input "[PERSON_NAME]"
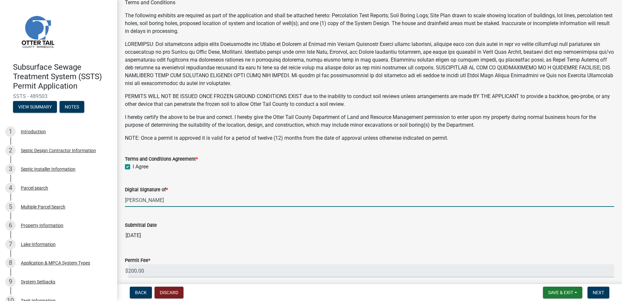
scroll to position [125, 0]
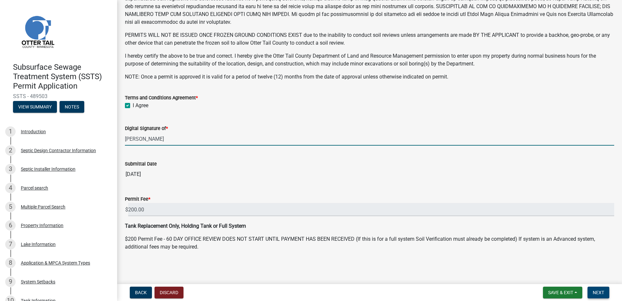
click at [597, 290] on span "Next" at bounding box center [598, 292] width 11 height 5
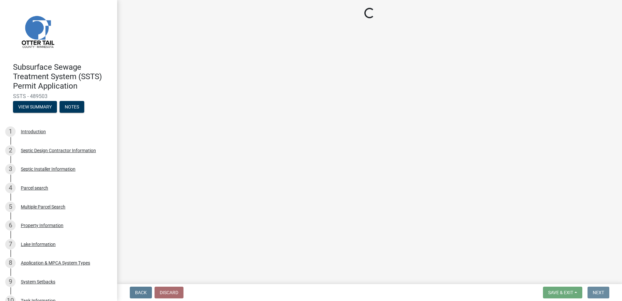
scroll to position [0, 0]
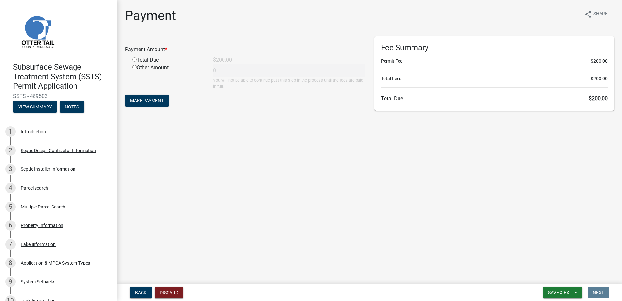
click at [132, 59] on input "radio" at bounding box center [134, 59] width 4 height 4
radio input "true"
type input "200"
click at [148, 100] on span "Make Payment" at bounding box center [147, 100] width 34 height 5
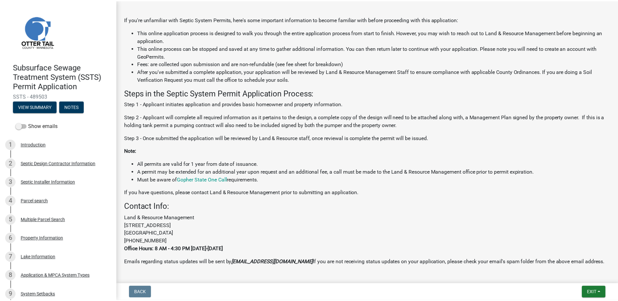
scroll to position [130, 0]
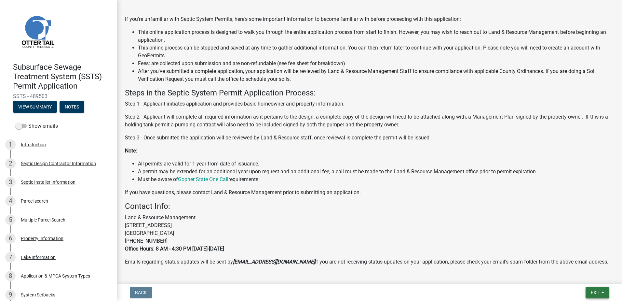
click at [603, 293] on button "Exit" at bounding box center [598, 292] width 24 height 12
click at [590, 278] on button "Save & Exit" at bounding box center [584, 276] width 52 height 16
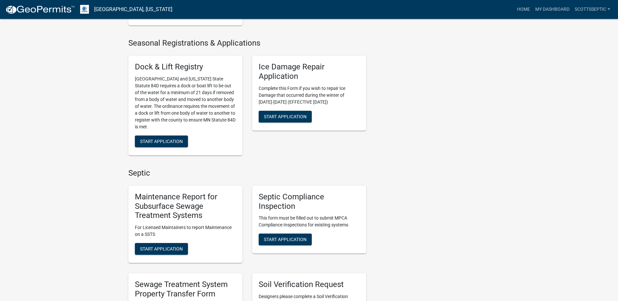
scroll to position [326, 0]
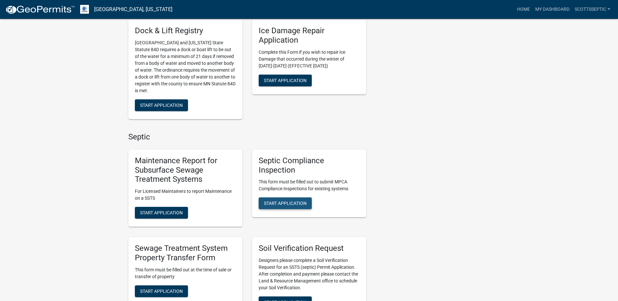
click at [284, 201] on span "Start Application" at bounding box center [285, 203] width 43 height 5
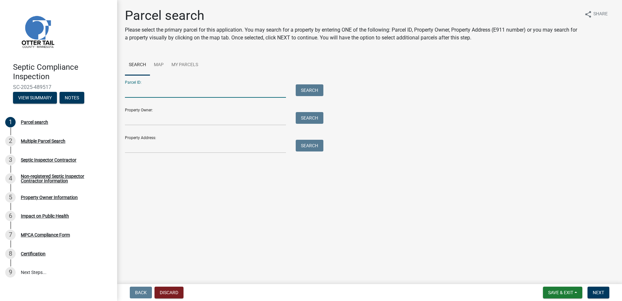
click at [142, 94] on input "Parcel ID:" at bounding box center [205, 90] width 161 height 13
type input "20000990467000"
click at [315, 93] on button "Search" at bounding box center [310, 90] width 28 height 12
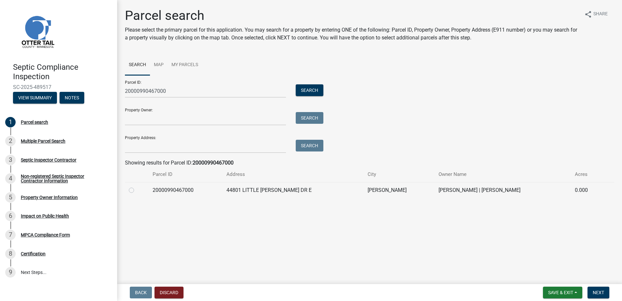
click at [132, 193] on div at bounding box center [137, 190] width 16 height 8
click at [137, 186] on label at bounding box center [137, 186] width 0 height 0
click at [137, 189] on input "radio" at bounding box center [139, 188] width 4 height 4
radio input "true"
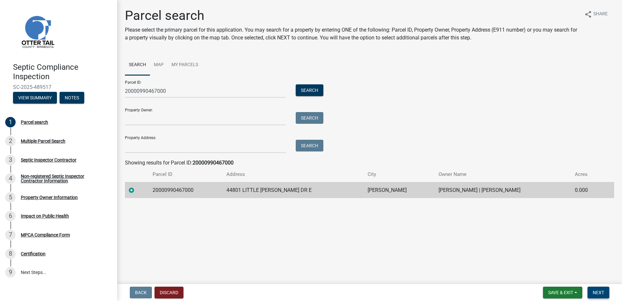
click at [601, 291] on span "Next" at bounding box center [598, 292] width 11 height 5
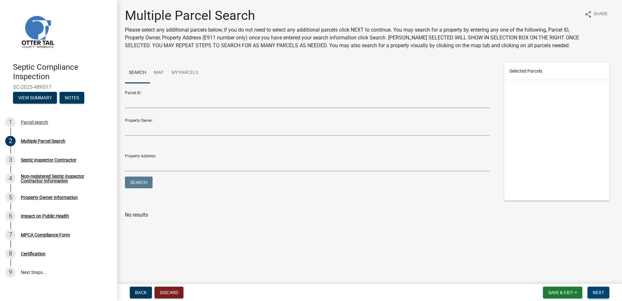
click at [597, 291] on span "Next" at bounding box center [598, 292] width 11 height 5
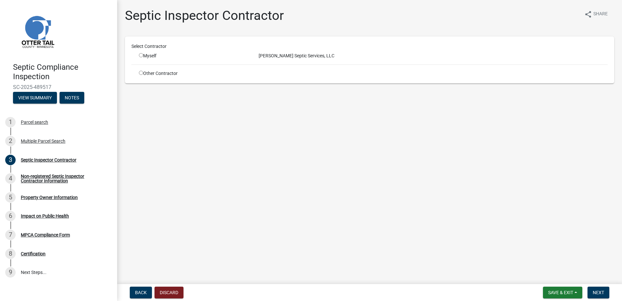
click at [142, 54] on input "radio" at bounding box center [141, 55] width 4 height 4
radio input "true"
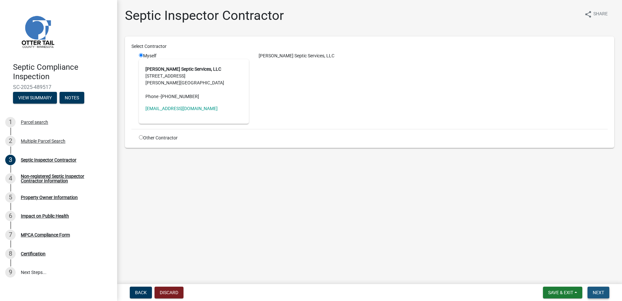
click at [604, 292] on span "Next" at bounding box center [598, 292] width 11 height 5
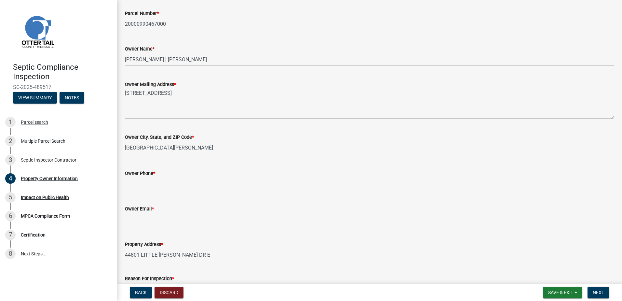
scroll to position [98, 0]
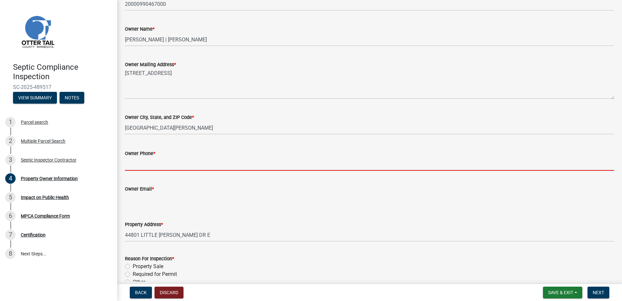
click at [141, 166] on input "Owner Phone *" at bounding box center [370, 163] width 490 height 13
type input "0000000000"
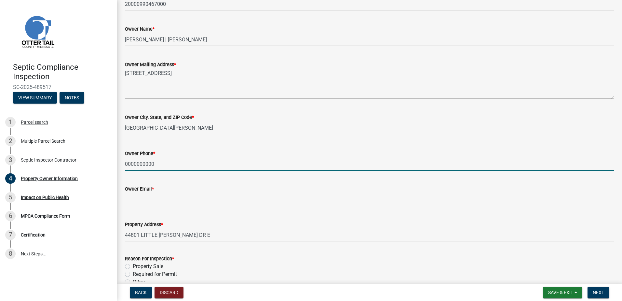
type input "[EMAIL_ADDRESS][DOMAIN_NAME]"
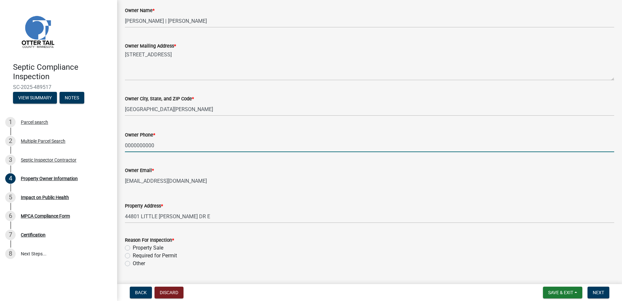
scroll to position [133, 0]
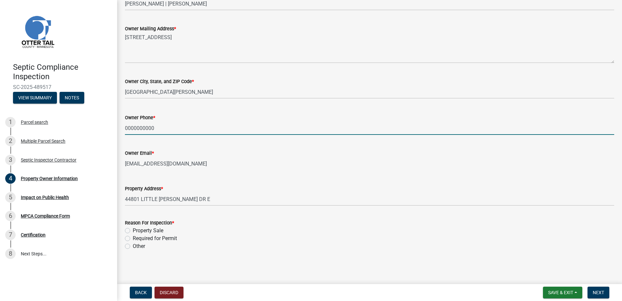
click at [133, 239] on label "Required for Permit" at bounding box center [155, 238] width 44 height 8
click at [133, 239] on input "Required for Permit" at bounding box center [135, 236] width 4 height 4
radio input "true"
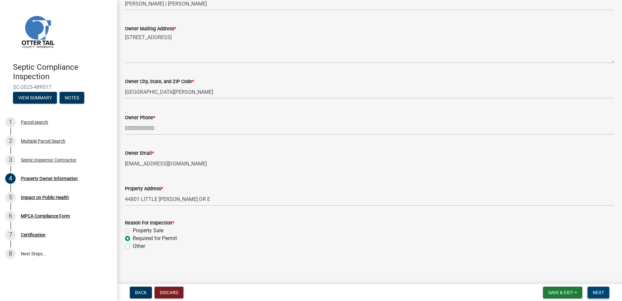
click at [596, 292] on span "Next" at bounding box center [598, 292] width 11 height 5
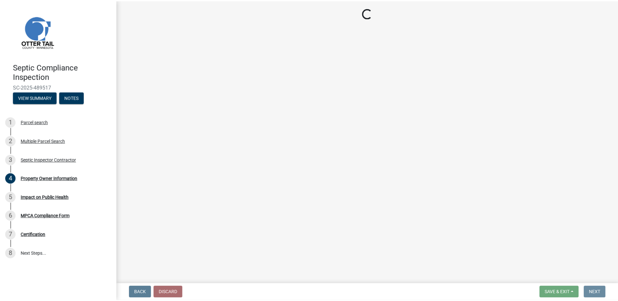
scroll to position [0, 0]
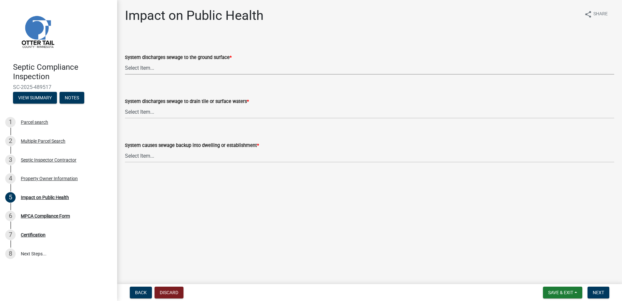
click at [137, 68] on select "Select Item... Yes No" at bounding box center [370, 67] width 490 height 13
click at [125, 61] on select "Select Item... Yes No" at bounding box center [370, 67] width 490 height 13
select select "9c5ef684-d0d4-4879-ab12-905ddbd81a72"
drag, startPoint x: 133, startPoint y: 107, endPoint x: 135, endPoint y: 115, distance: 7.5
click at [133, 109] on select "Select Item... Yes No" at bounding box center [370, 111] width 490 height 13
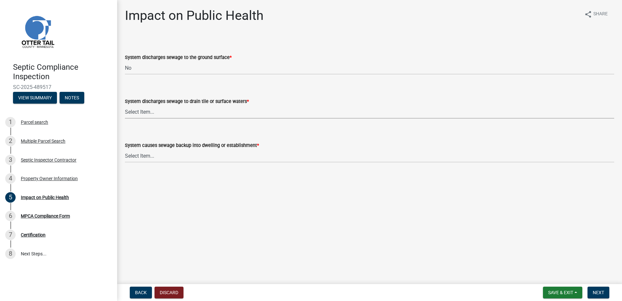
click at [132, 111] on select "Select Item... Yes No" at bounding box center [370, 111] width 490 height 13
click at [132, 114] on select "Select Item... Yes No" at bounding box center [370, 111] width 490 height 13
click at [125, 105] on select "Select Item... Yes No" at bounding box center [370, 111] width 490 height 13
select select "7d491a2b-e9f0-4952-b474-53ca749b22af"
click at [131, 155] on select "Select Item... Yes No" at bounding box center [370, 155] width 490 height 13
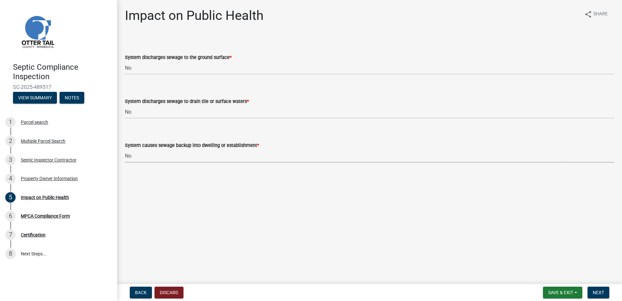
click at [125, 149] on select "Select Item... Yes No" at bounding box center [370, 155] width 490 height 13
select select "6e07b46b-a403-4f3e-b4fc-218acc732c01"
click at [601, 293] on span "Next" at bounding box center [598, 292] width 11 height 5
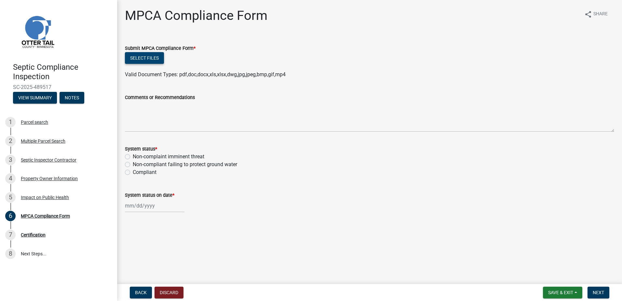
click at [142, 57] on button "Select files" at bounding box center [144, 58] width 39 height 12
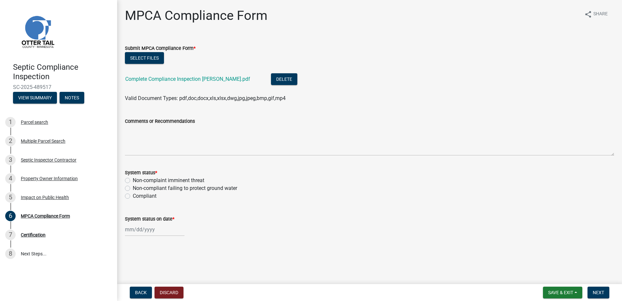
click at [133, 195] on label "Compliant" at bounding box center [145, 196] width 24 height 8
click at [133, 195] on input "Compliant" at bounding box center [135, 194] width 4 height 4
radio input "true"
click at [134, 225] on div at bounding box center [155, 229] width 60 height 13
select select "10"
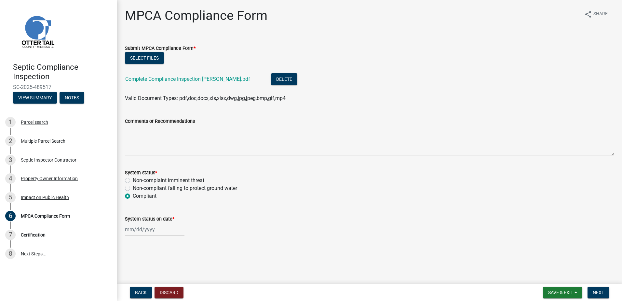
select select "2025"
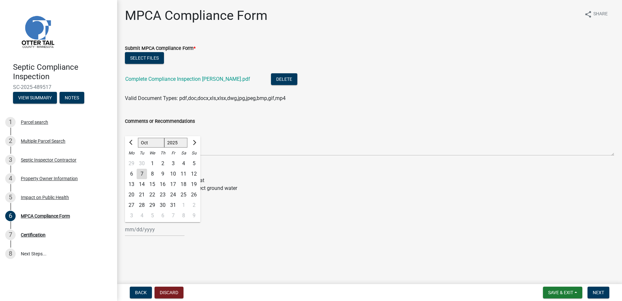
click at [145, 173] on div "7" at bounding box center [142, 174] width 10 height 10
type input "10/07/2025"
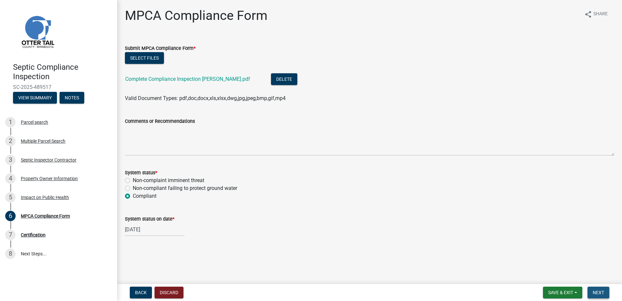
click at [600, 294] on span "Next" at bounding box center [598, 292] width 11 height 5
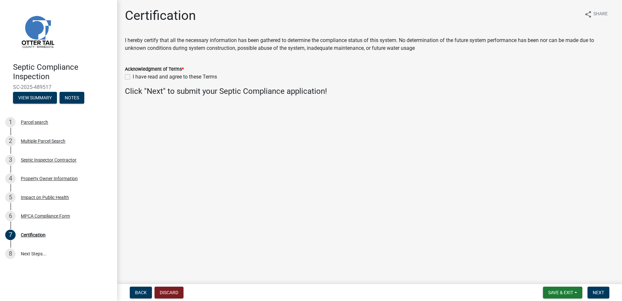
click at [133, 77] on label "I have read and agree to these Terms" at bounding box center [175, 77] width 84 height 8
click at [133, 77] on input "I have read and agree to these Terms" at bounding box center [135, 75] width 4 height 4
checkbox input "true"
click at [596, 293] on span "Next" at bounding box center [598, 292] width 11 height 5
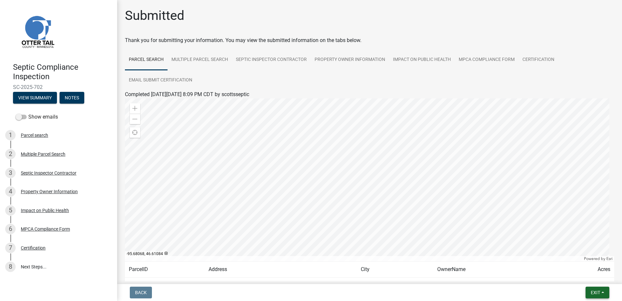
click at [600, 290] on span "Exit" at bounding box center [595, 292] width 9 height 5
click at [578, 277] on button "Save & Exit" at bounding box center [584, 276] width 52 height 16
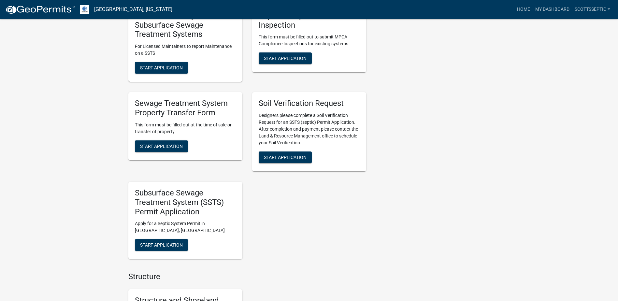
scroll to position [521, 0]
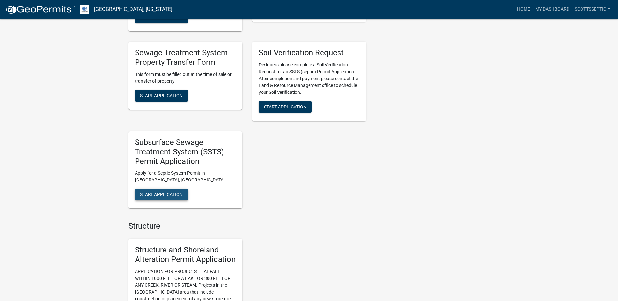
click at [160, 190] on button "Start Application" at bounding box center [161, 194] width 53 height 12
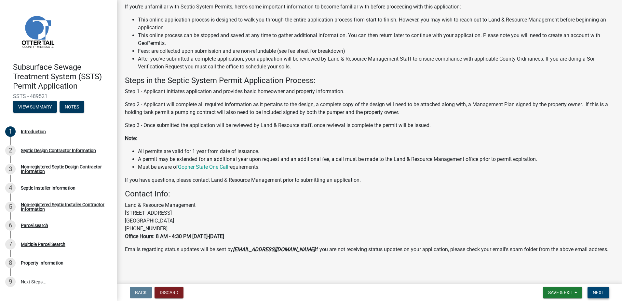
scroll to position [63, 0]
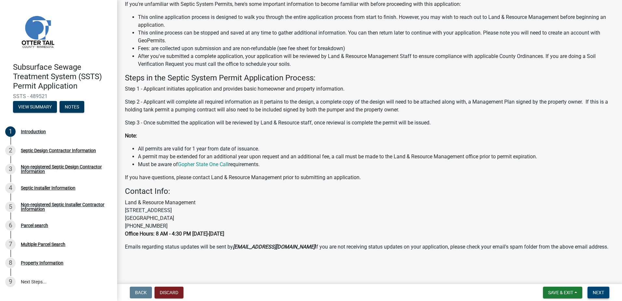
click at [594, 289] on button "Next" at bounding box center [599, 292] width 22 height 12
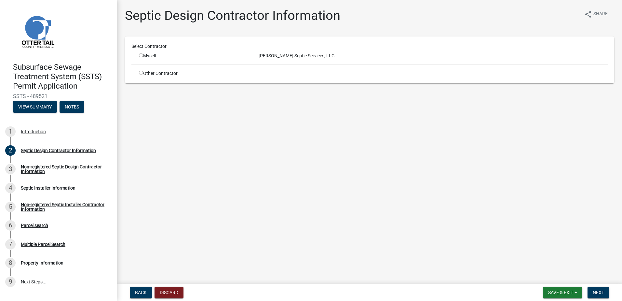
click at [140, 55] on input "radio" at bounding box center [141, 55] width 4 height 4
radio input "true"
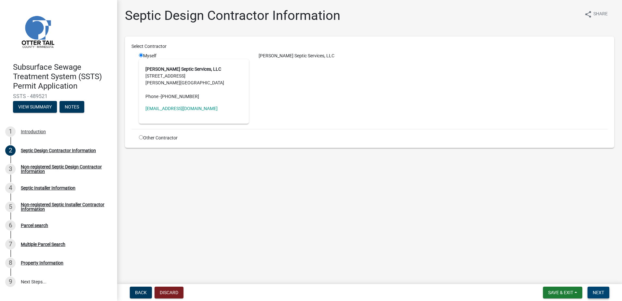
click at [597, 296] on button "Next" at bounding box center [599, 292] width 22 height 12
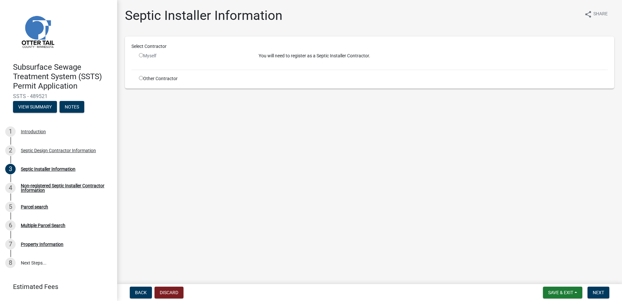
click at [140, 78] on input "radio" at bounding box center [141, 78] width 4 height 4
radio input "true"
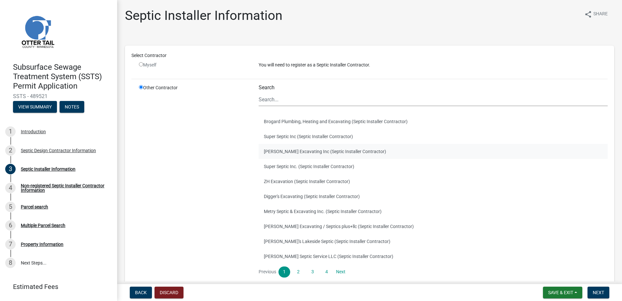
click at [275, 149] on button "[PERSON_NAME] Excavating Inc (Septic Installer Contractor)" at bounding box center [433, 151] width 349 height 15
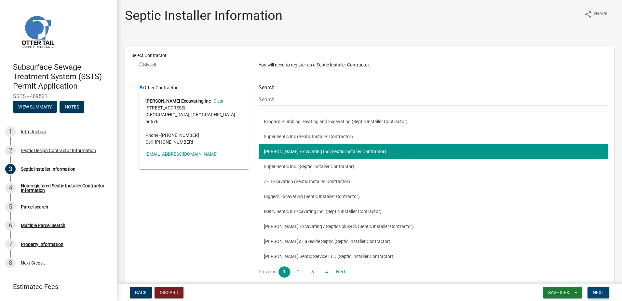
click at [601, 295] on span "Next" at bounding box center [598, 292] width 11 height 5
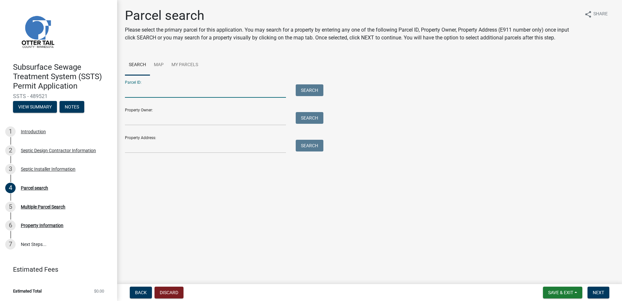
drag, startPoint x: 136, startPoint y: 92, endPoint x: 161, endPoint y: 90, distance: 25.2
click at [137, 92] on input "Parcel ID:" at bounding box center [205, 90] width 161 height 13
type input "20000990467000"
click at [318, 95] on button "Search" at bounding box center [310, 90] width 28 height 12
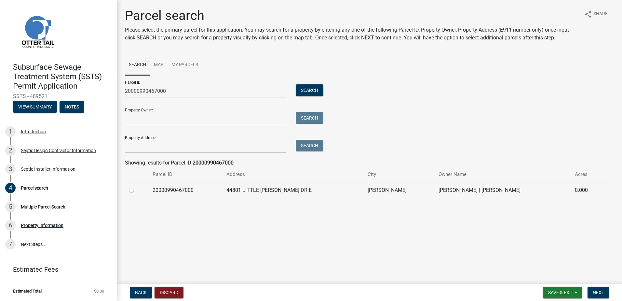
click at [137, 186] on label at bounding box center [137, 186] width 0 height 0
click at [137, 189] on input "radio" at bounding box center [139, 188] width 4 height 4
radio input "true"
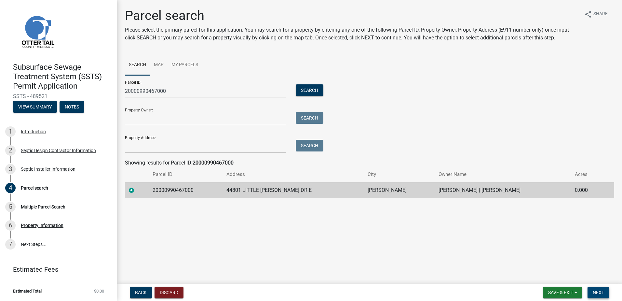
click at [599, 291] on span "Next" at bounding box center [598, 292] width 11 height 5
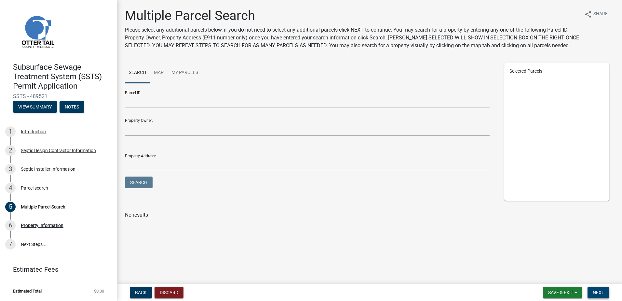
click at [596, 294] on span "Next" at bounding box center [598, 292] width 11 height 5
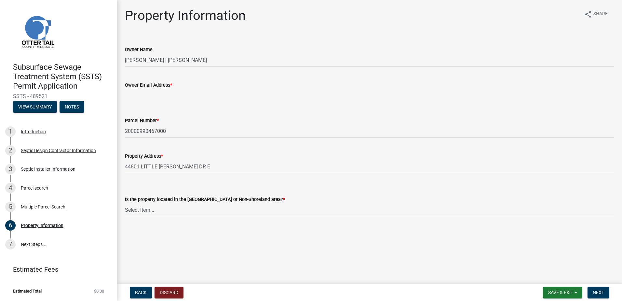
click at [132, 97] on input "Owner Email Address *" at bounding box center [370, 95] width 490 height 13
type input "[EMAIL_ADDRESS][DOMAIN_NAME]"
click at [142, 208] on select "Select Item... Shoreland Non-Shoreland" at bounding box center [370, 209] width 490 height 13
click at [125, 203] on select "Select Item... Shoreland Non-Shoreland" at bounding box center [370, 209] width 490 height 13
select select "f91142e6-e911-469c-9754-896c7e7f9e05"
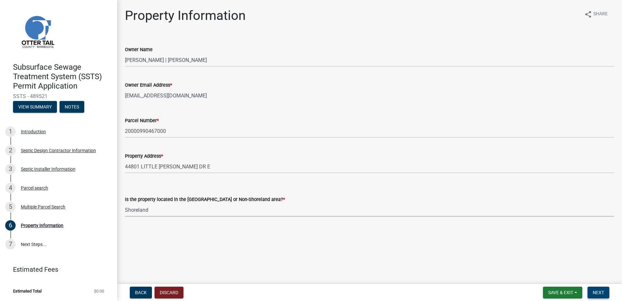
click at [594, 291] on span "Next" at bounding box center [598, 292] width 11 height 5
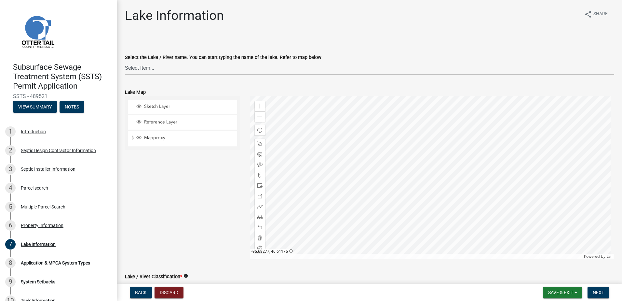
click at [139, 68] on select "Select Item... None [PERSON_NAME] 56-031 [PERSON_NAME] 56-118 [PERSON_NAME] 56-…" at bounding box center [370, 67] width 490 height 13
click at [143, 63] on select "Select Item... None [PERSON_NAME] 56-031 [PERSON_NAME] 56-118 [PERSON_NAME] 56-…" at bounding box center [370, 67] width 490 height 13
click at [125, 61] on select "Select Item... None [PERSON_NAME] 56-031 [PERSON_NAME] 56-118 [PERSON_NAME] 56-…" at bounding box center [370, 67] width 490 height 13
select select "99825219-5d90-43e3-9ac2-9b513b3a7be1"
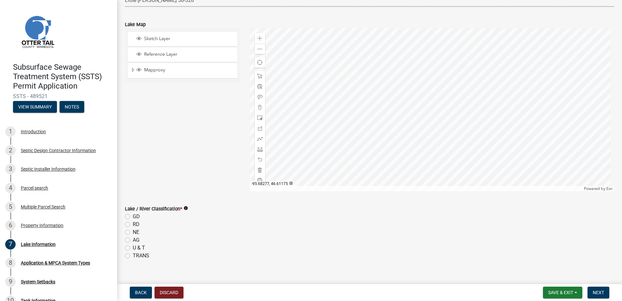
scroll to position [130, 0]
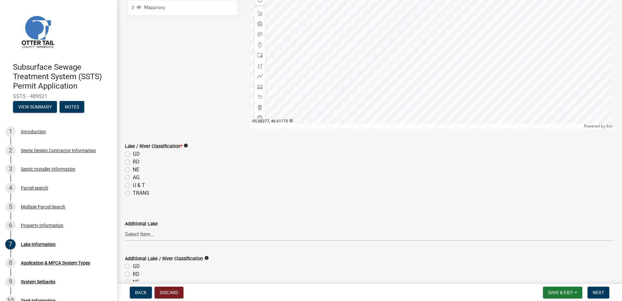
click at [133, 153] on label "GD" at bounding box center [136, 154] width 7 height 8
click at [133, 153] on input "GD" at bounding box center [135, 152] width 4 height 4
radio input "true"
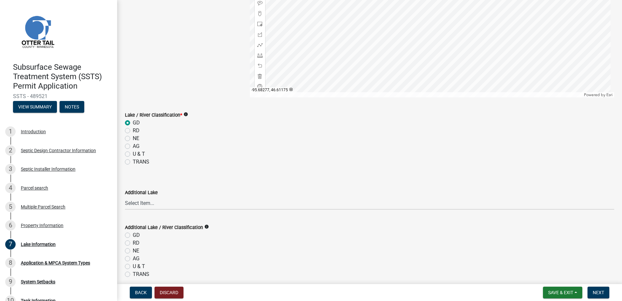
scroll to position [189, 0]
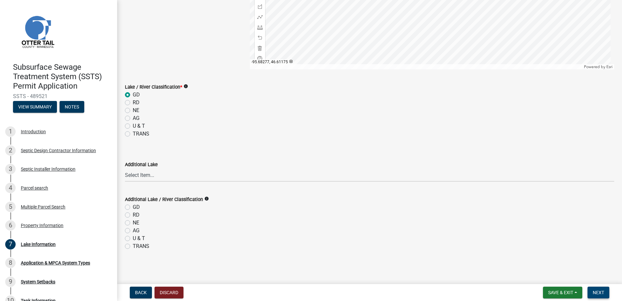
click at [596, 294] on span "Next" at bounding box center [598, 292] width 11 height 5
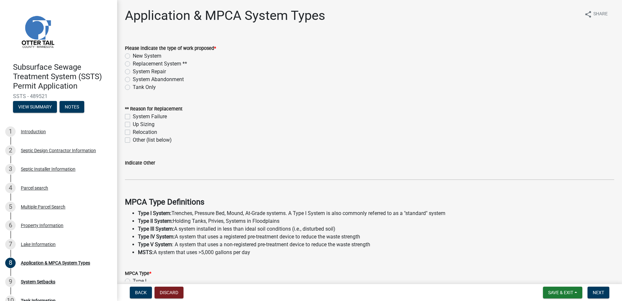
click at [133, 64] on label "Replacement System **" at bounding box center [160, 64] width 54 height 8
click at [133, 64] on input "Replacement System **" at bounding box center [135, 62] width 4 height 4
radio input "true"
drag, startPoint x: 130, startPoint y: 124, endPoint x: 130, endPoint y: 129, distance: 4.9
click at [133, 124] on label "Up Sizing" at bounding box center [144, 124] width 22 height 8
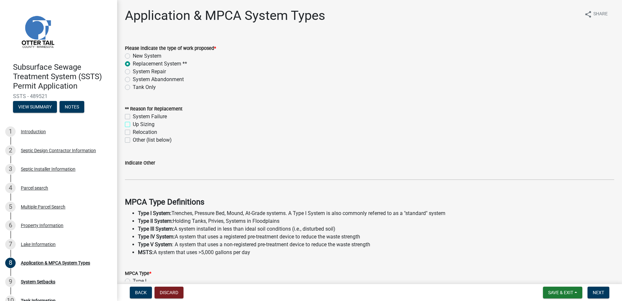
click at [133, 124] on input "Up Sizing" at bounding box center [135, 122] width 4 height 4
checkbox input "true"
checkbox input "false"
checkbox input "true"
checkbox input "false"
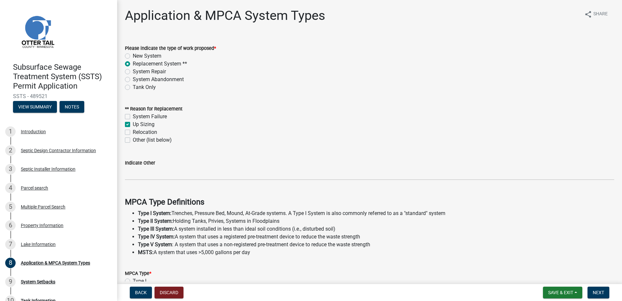
checkbox input "false"
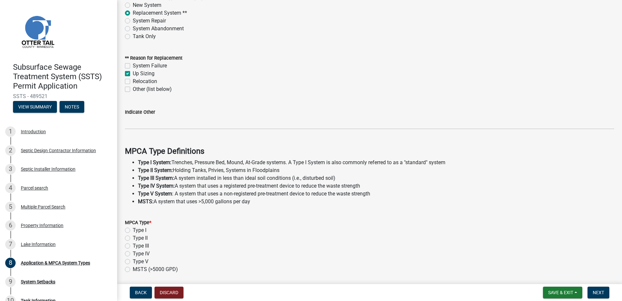
scroll to position [163, 0]
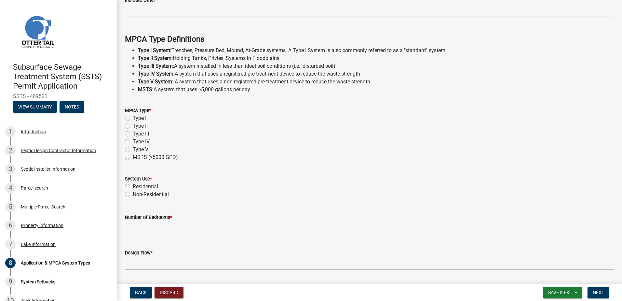
click at [125, 115] on div "Type I" at bounding box center [370, 118] width 490 height 8
click at [133, 118] on label "Type I" at bounding box center [140, 118] width 14 height 8
click at [133, 118] on input "Type I" at bounding box center [135, 116] width 4 height 4
radio input "true"
click at [133, 186] on label "Residential" at bounding box center [145, 187] width 25 height 8
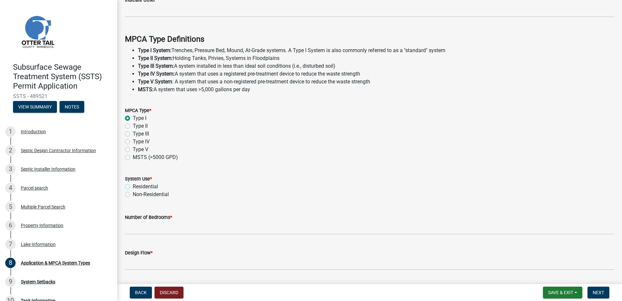
click at [133, 186] on input "Residential" at bounding box center [135, 185] width 4 height 4
radio input "true"
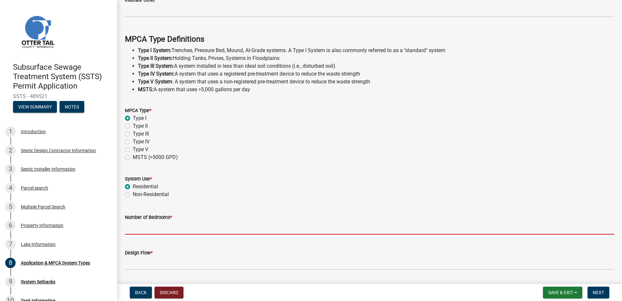
click at [133, 227] on input "Number of Bedrooms *" at bounding box center [370, 227] width 490 height 13
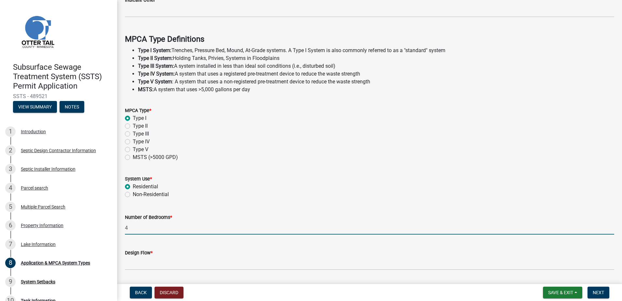
type input "4"
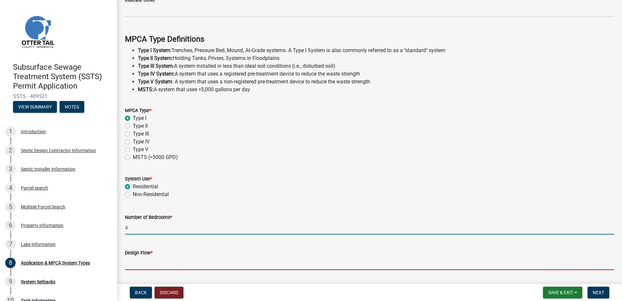
click at [134, 263] on input "Design Flow *" at bounding box center [370, 263] width 490 height 13
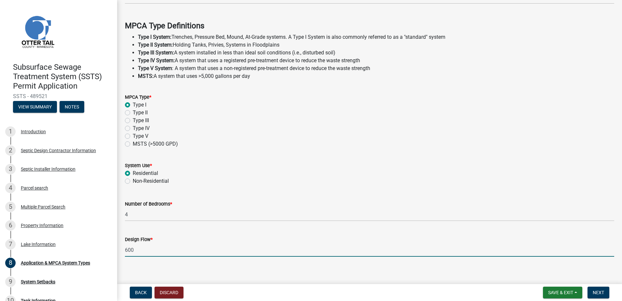
scroll to position [182, 0]
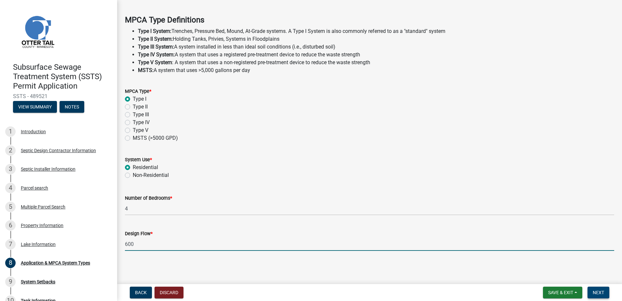
type input "600"
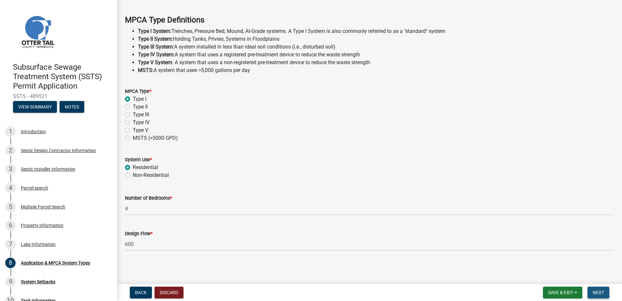
click at [591, 296] on button "Next" at bounding box center [599, 292] width 22 height 12
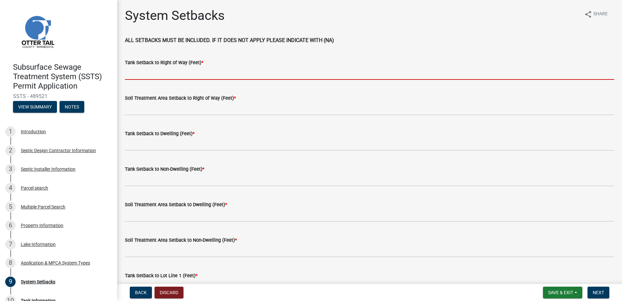
click at [146, 72] on input "Tank Setback to Right of Way (Feet) *" at bounding box center [370, 72] width 490 height 13
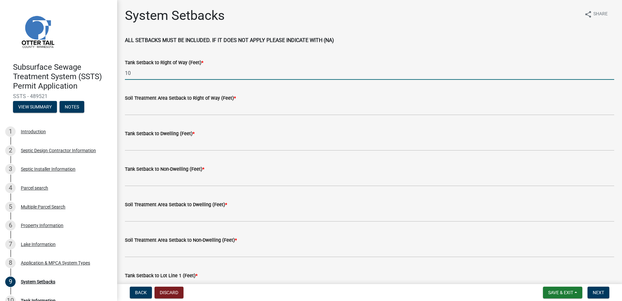
type input "10"
click at [125, 110] on div "Soil Treatment Area Setback to Right of Way (Feet) *" at bounding box center [369, 100] width 499 height 30
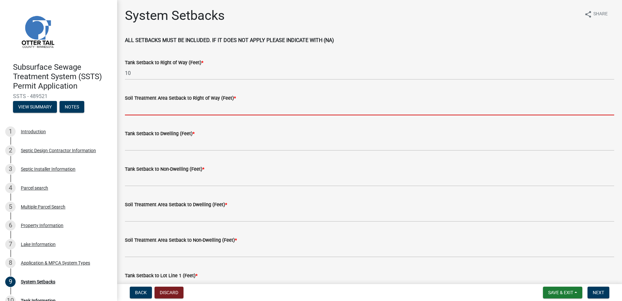
click at [128, 112] on input "Soil Treatment Area Setback to Right of Way (Feet) *" at bounding box center [370, 108] width 490 height 13
type input "10"
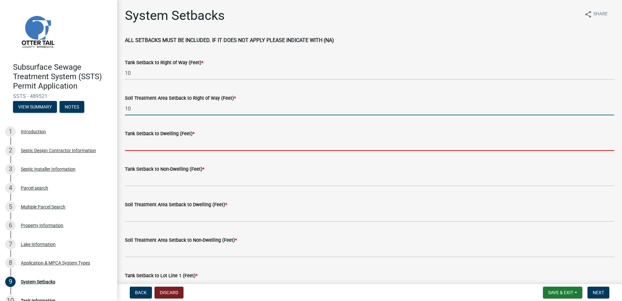
click at [130, 148] on input "Tank Setback to Dwelling (Feet) *" at bounding box center [370, 143] width 490 height 13
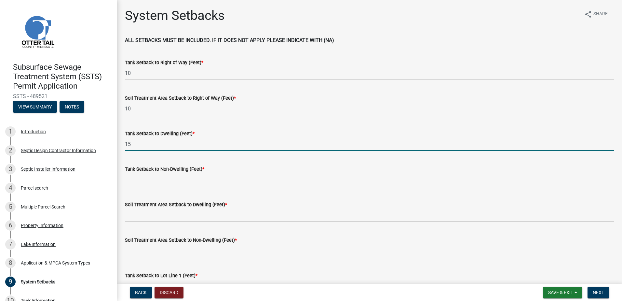
type input "15"
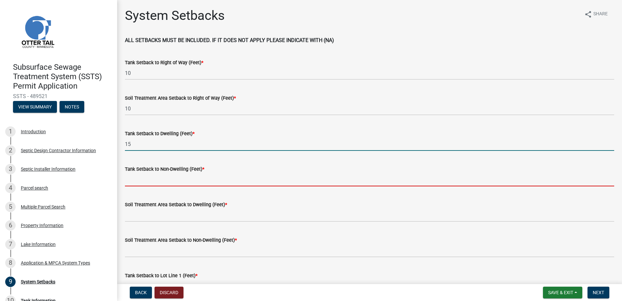
click at [138, 179] on input "Tank Setback to Non-Dwelling (Feet) *" at bounding box center [370, 179] width 490 height 13
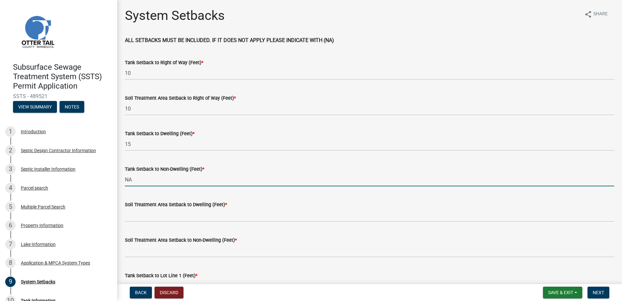
type input "NA"
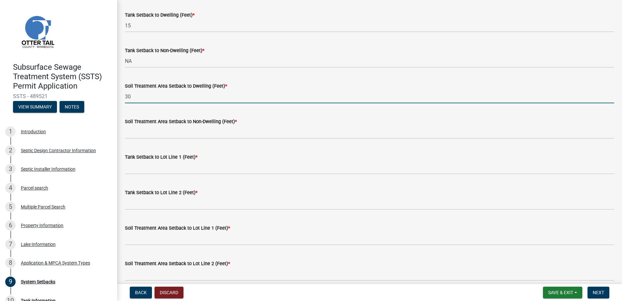
scroll to position [130, 0]
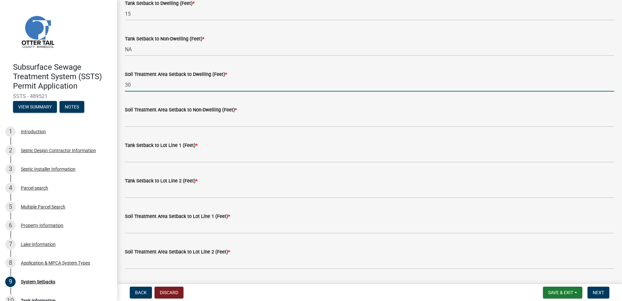
type input "30"
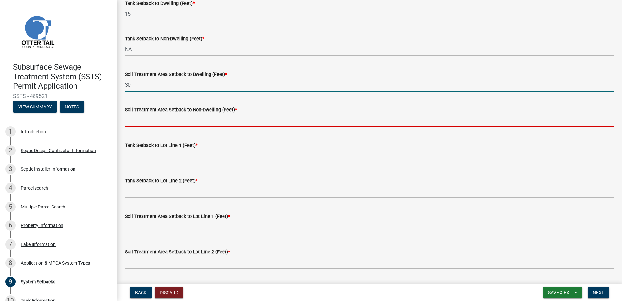
click at [142, 122] on input "Soil Treatment Area Setback to Non-Dwelling (Feet) *" at bounding box center [370, 120] width 490 height 13
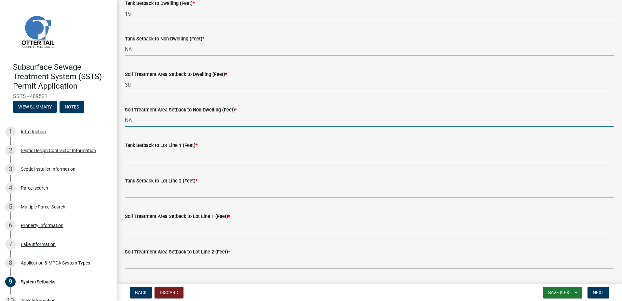
type input "NA"
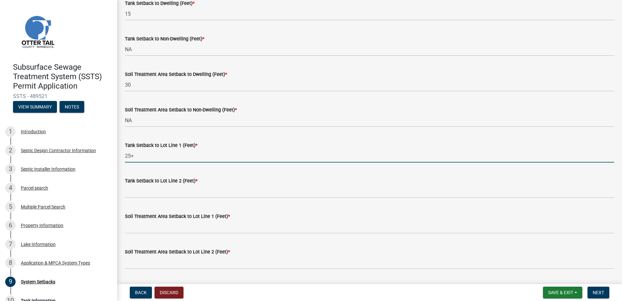
type input "25+"
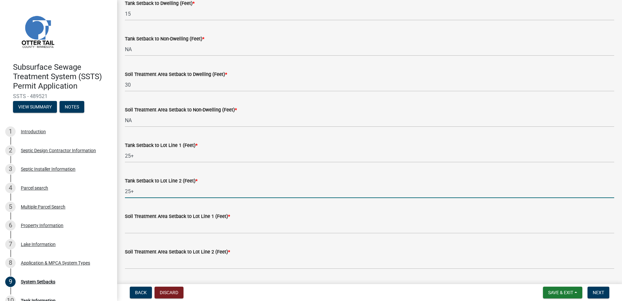
type input "25+"
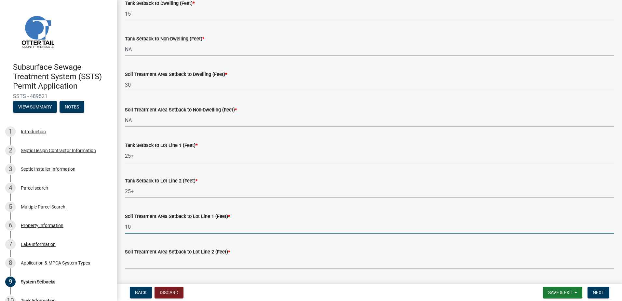
type input "10"
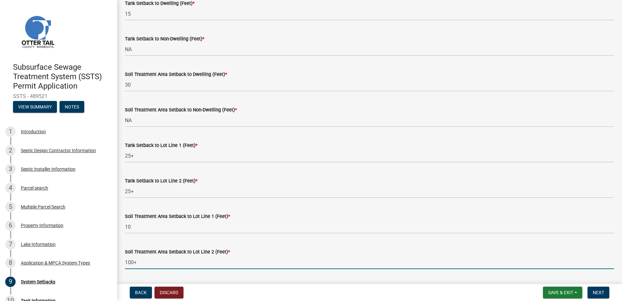
type input "100+"
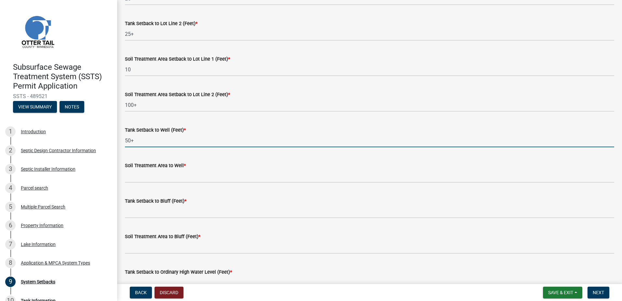
type input "50+"
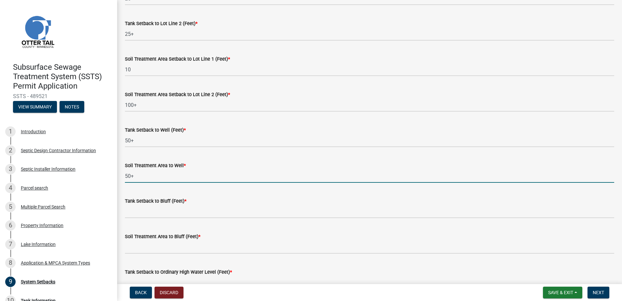
type input "50+"
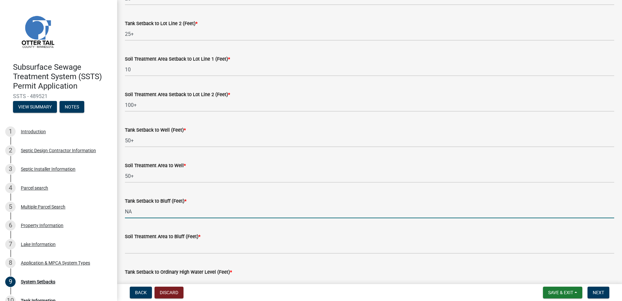
type input "NA"
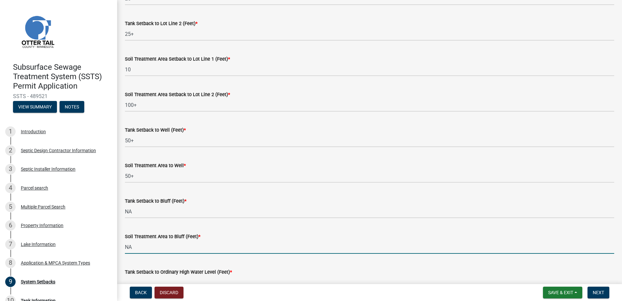
type input "NA"
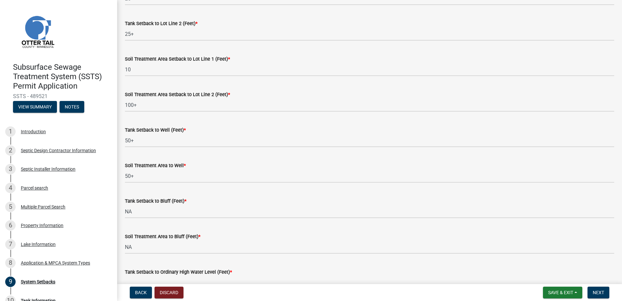
scroll to position [295, 0]
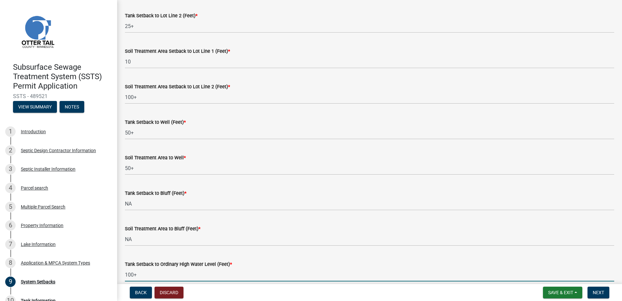
type input "100+"
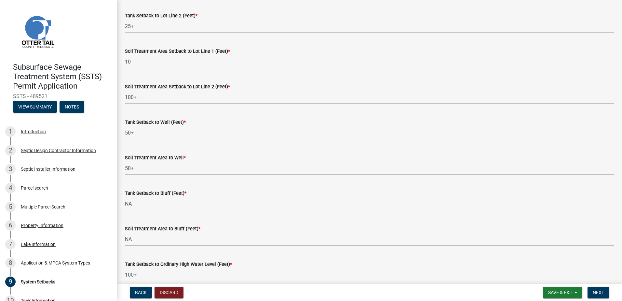
scroll to position [398, 0]
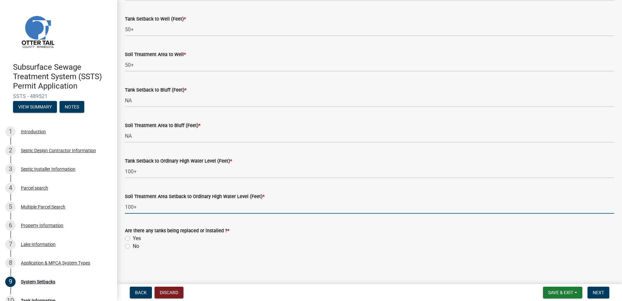
type input "100+"
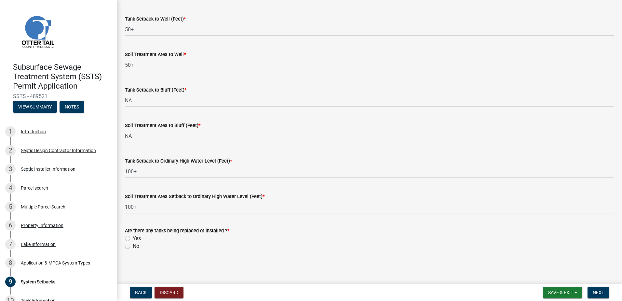
click at [133, 239] on label "Yes" at bounding box center [137, 238] width 8 height 8
click at [133, 239] on input "Yes" at bounding box center [135, 236] width 4 height 4
radio input "true"
drag, startPoint x: 594, startPoint y: 291, endPoint x: 589, endPoint y: 290, distance: 5.3
click at [594, 292] on span "Next" at bounding box center [598, 292] width 11 height 5
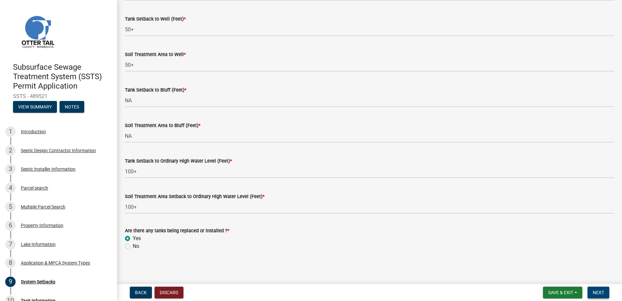
scroll to position [0, 0]
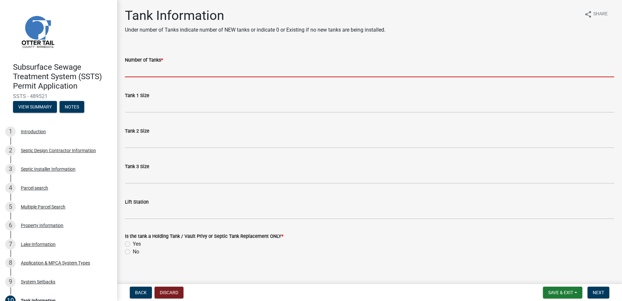
click at [129, 74] on input "Number of Tanks *" at bounding box center [370, 70] width 490 height 13
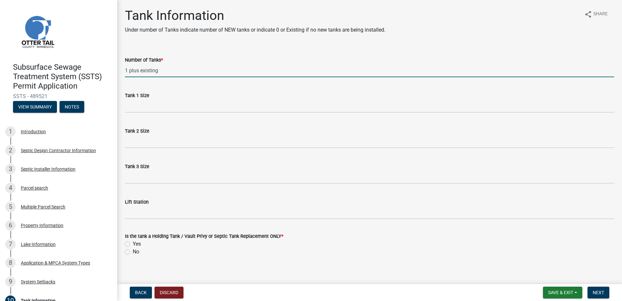
type input "1 plus existing"
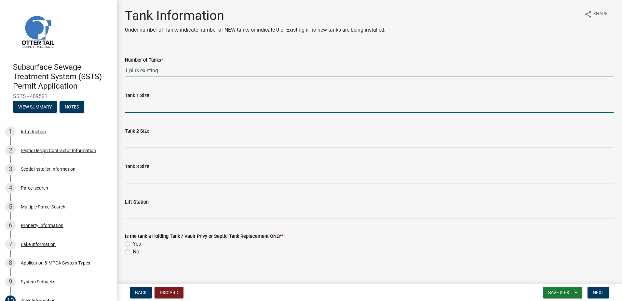
click at [140, 109] on input "Tank 1 Size" at bounding box center [370, 105] width 490 height 13
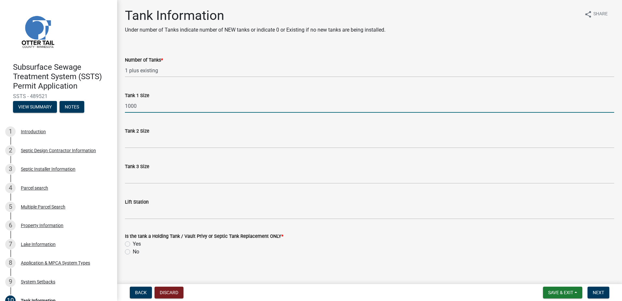
type input "1000"
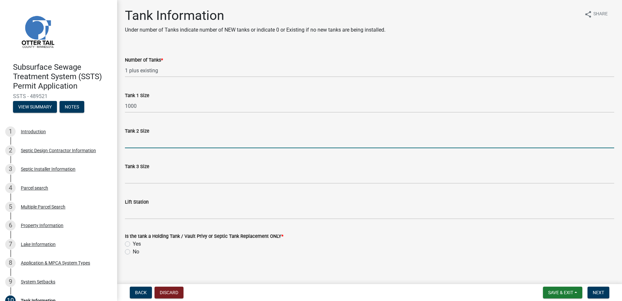
click at [133, 143] on input "Tank 2 Size" at bounding box center [370, 141] width 490 height 13
type input "NA"
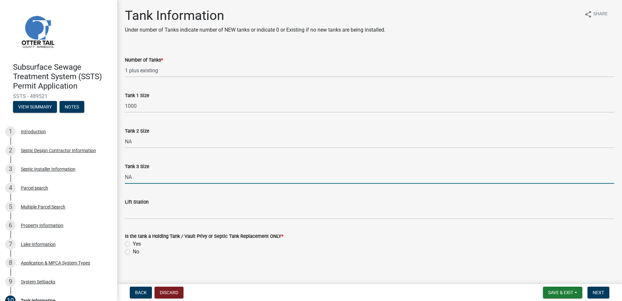
type input "NA"
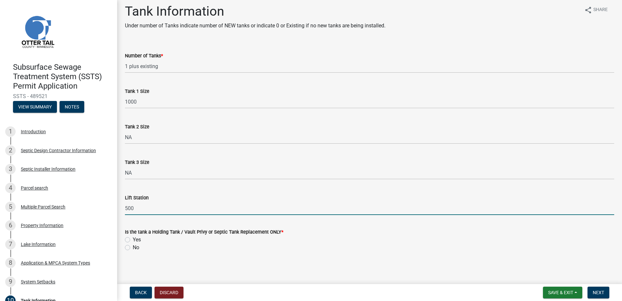
scroll to position [6, 0]
type input "500"
click at [133, 247] on label "No" at bounding box center [136, 246] width 7 height 8
click at [133, 246] on input "No" at bounding box center [135, 244] width 4 height 4
radio input "true"
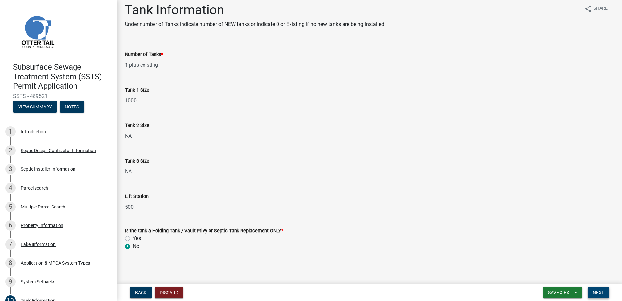
click at [595, 292] on span "Next" at bounding box center [598, 292] width 11 height 5
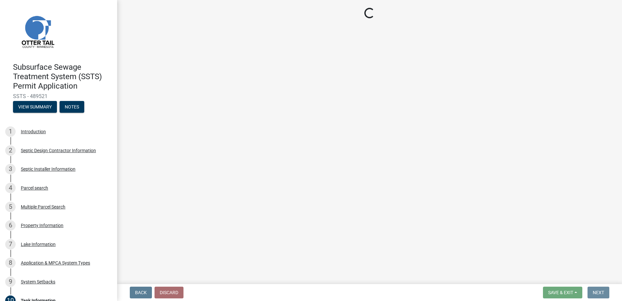
scroll to position [0, 0]
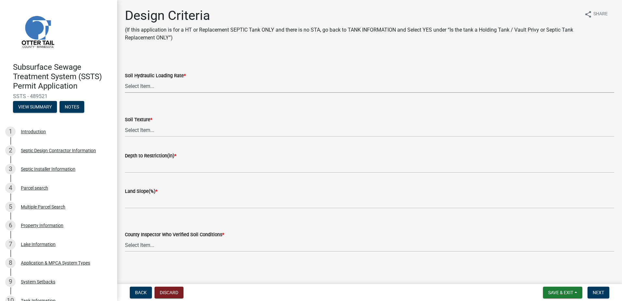
click at [148, 86] on select "Select Item... 1.6 gpd/ft2 1.2 gpd/ft2 1.0 gpd/ft2 0.87 gpd/ft2 0.78 gpd/ft2 0.…" at bounding box center [370, 85] width 490 height 13
click at [125, 79] on select "Select Item... 1.6 gpd/ft2 1.2 gpd/ft2 1.0 gpd/ft2 0.87 gpd/ft2 0.78 gpd/ft2 0.…" at bounding box center [370, 85] width 490 height 13
select select "eaa6e4cf-be76-4366-bfe5-e87acfaaf3f4"
click at [134, 133] on select "Select Item... Coarse Sand (COS) Sand (S) Fine Sand (FS) Very Fine Sand (VFS) L…" at bounding box center [370, 129] width 490 height 13
click at [125, 123] on select "Select Item... Coarse Sand (COS) Sand (S) Fine Sand (FS) Very Fine Sand (VFS) L…" at bounding box center [370, 129] width 490 height 13
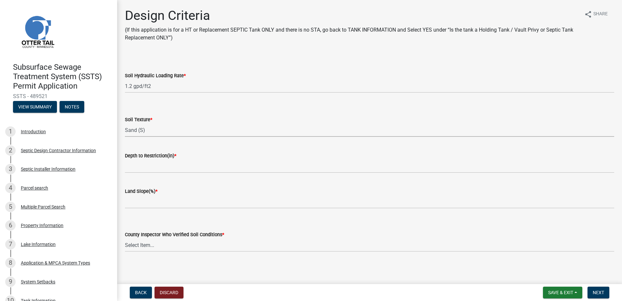
select select "48b77c43-c0ca-4757-a1b1-e2e69db0f822"
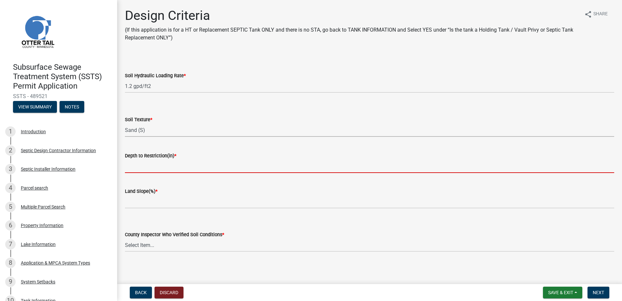
click at [131, 166] on input "Depth to Restriction(in) *" at bounding box center [370, 166] width 490 height 13
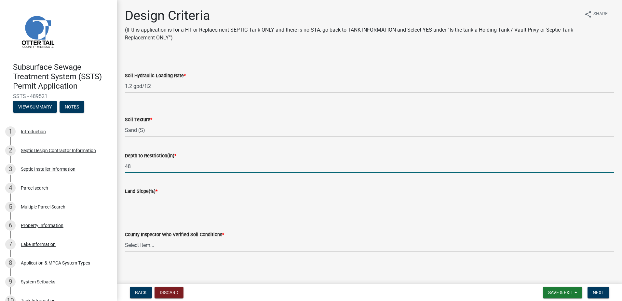
type input "4"
type input "84"
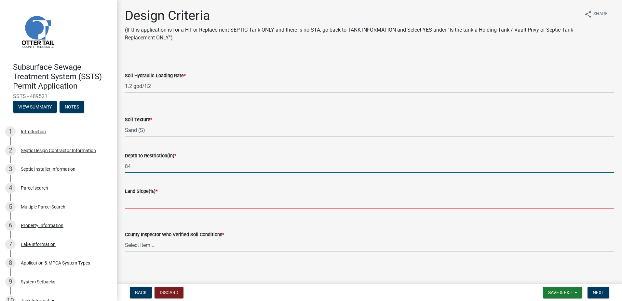
click at [130, 205] on input "Land Slope(%) *" at bounding box center [370, 201] width 490 height 13
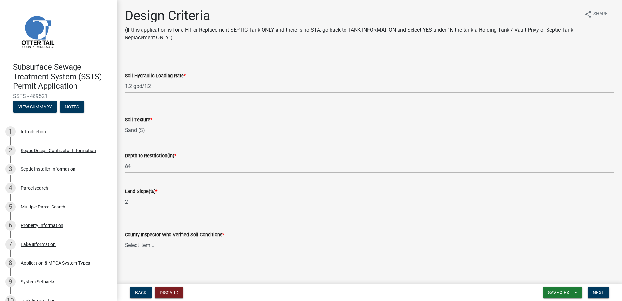
type input "2"
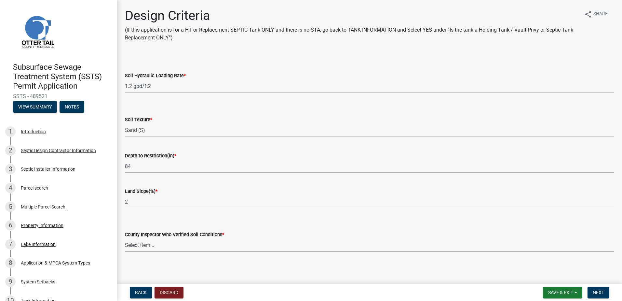
click at [137, 246] on select "Select Item... [PERSON_NAME] [PERSON_NAME] [PERSON_NAME] [PERSON_NAME] [PERSON_…" at bounding box center [370, 244] width 490 height 13
click at [125, 238] on select "Select Item... [PERSON_NAME] [PERSON_NAME] [PERSON_NAME] [PERSON_NAME] [PERSON_…" at bounding box center [370, 244] width 490 height 13
select select "643267e1-855b-462d-a385-c521968adb40"
click at [599, 290] on span "Next" at bounding box center [598, 292] width 11 height 5
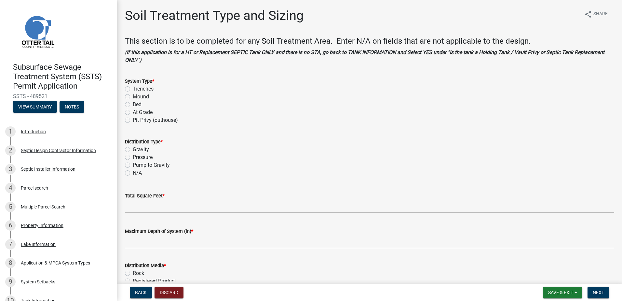
click at [133, 106] on label "Bed" at bounding box center [137, 105] width 9 height 8
click at [133, 105] on input "Bed" at bounding box center [135, 103] width 4 height 4
radio input "true"
click at [133, 157] on label "Pressure" at bounding box center [143, 157] width 20 height 8
click at [133, 157] on input "Pressure" at bounding box center [135, 155] width 4 height 4
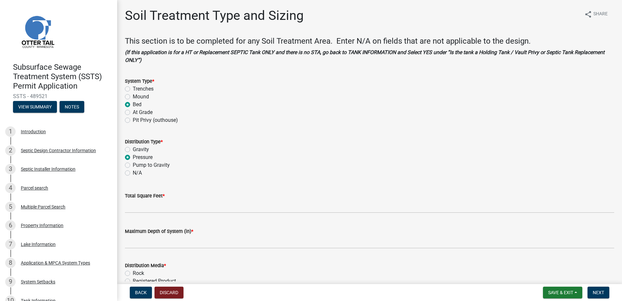
radio input "true"
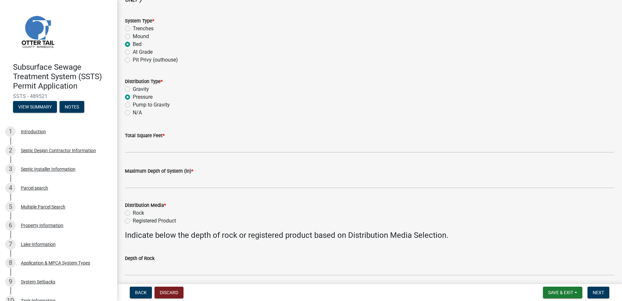
scroll to position [65, 0]
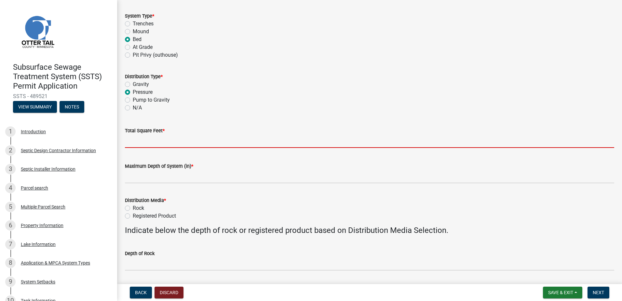
click at [131, 144] on input "Total Square Feet *" at bounding box center [370, 140] width 490 height 13
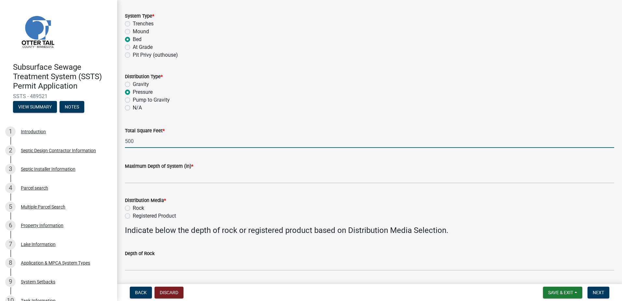
type input "500"
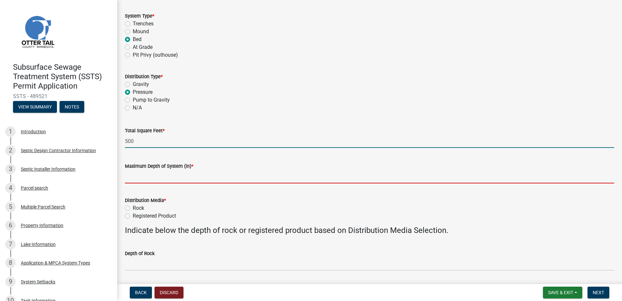
click at [132, 182] on input "Maximum Depth of System (in) *" at bounding box center [370, 176] width 490 height 13
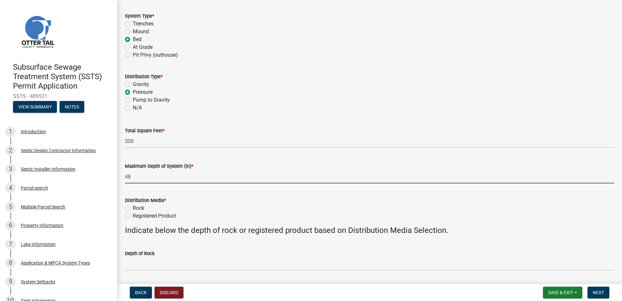
type input "48"
click at [247, 156] on div "Maximum Depth of System (in) * 48" at bounding box center [370, 168] width 490 height 30
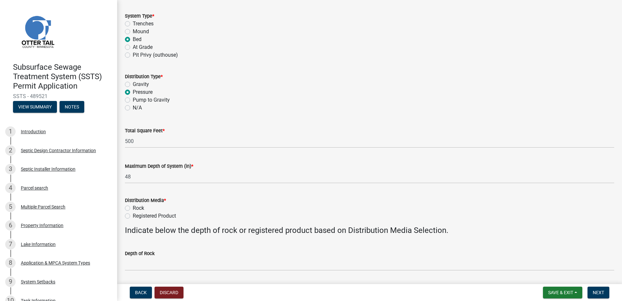
click at [133, 215] on label "Registered Product" at bounding box center [154, 216] width 43 height 8
click at [133, 215] on input "Registered Product" at bounding box center [135, 214] width 4 height 4
radio input "true"
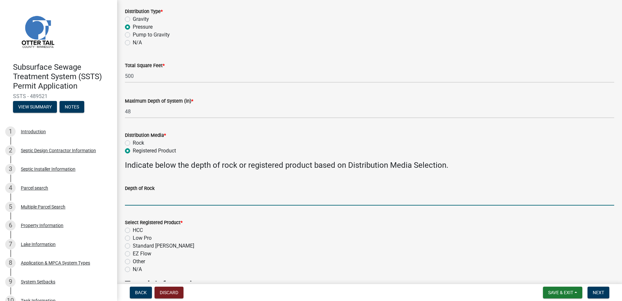
click at [134, 199] on input "Depth of Rock" at bounding box center [370, 198] width 490 height 13
type input "NA"
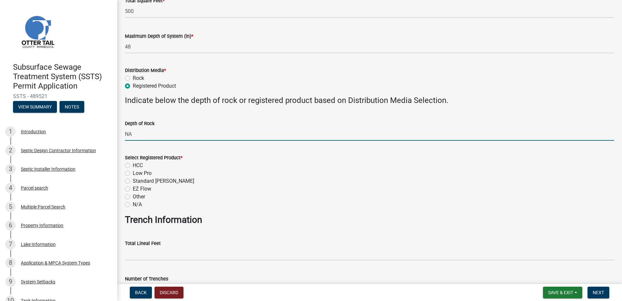
scroll to position [195, 0]
click at [133, 188] on label "EZ Flow" at bounding box center [142, 189] width 19 height 8
click at [133, 188] on input "EZ Flow" at bounding box center [135, 187] width 4 height 4
radio input "true"
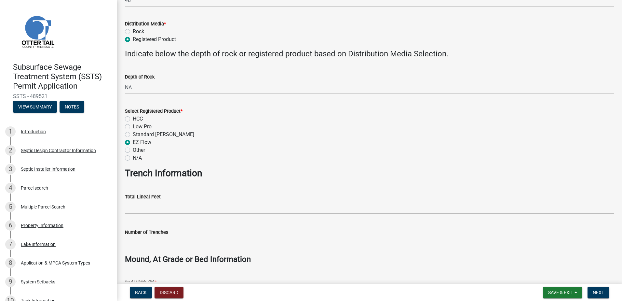
scroll to position [260, 0]
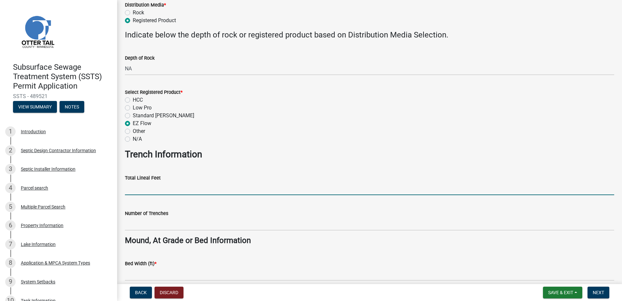
click at [130, 190] on input "Total Lineal Feet" at bounding box center [370, 188] width 490 height 13
type input "NA"
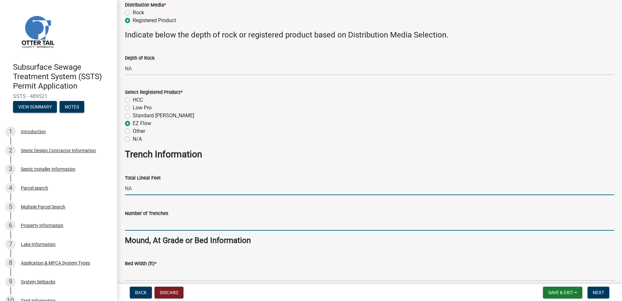
click at [138, 225] on input "Number of Trenches" at bounding box center [370, 223] width 490 height 13
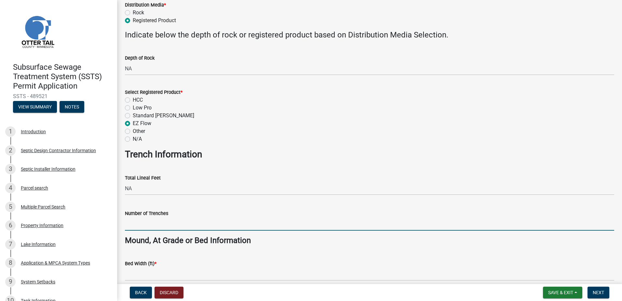
type input "NA"
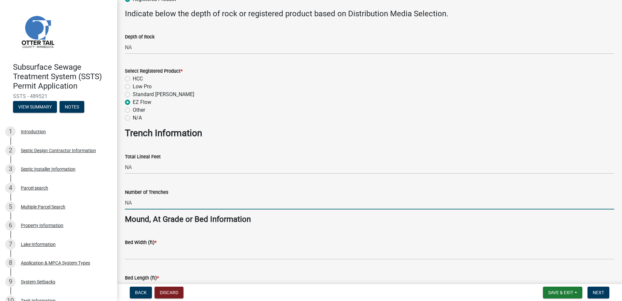
scroll to position [423, 0]
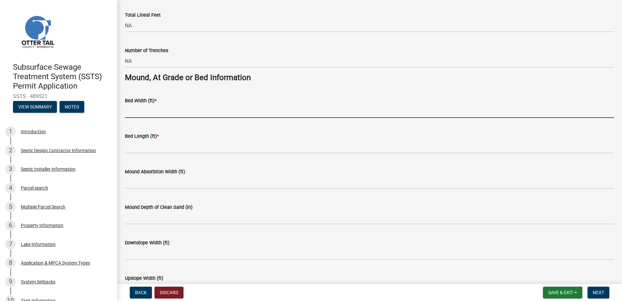
click at [132, 110] on input "Bed Width (ft) *" at bounding box center [370, 110] width 490 height 13
type input "10"
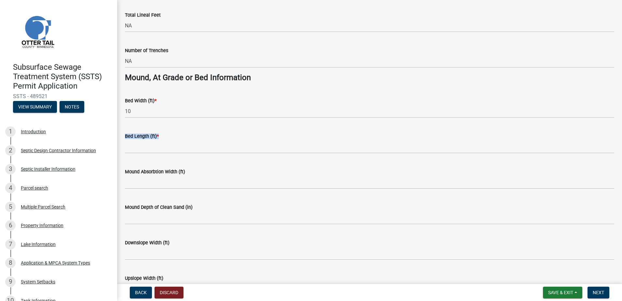
drag, startPoint x: 133, startPoint y: 140, endPoint x: 133, endPoint y: 143, distance: 3.3
click at [133, 142] on form "Bed Length (ft) *" at bounding box center [370, 142] width 490 height 21
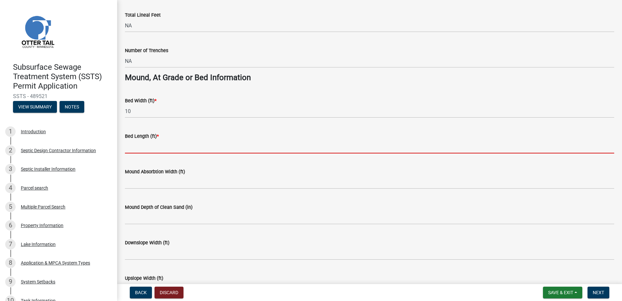
click at [132, 147] on input "Bed Length (ft) *" at bounding box center [370, 146] width 490 height 13
type input "50"
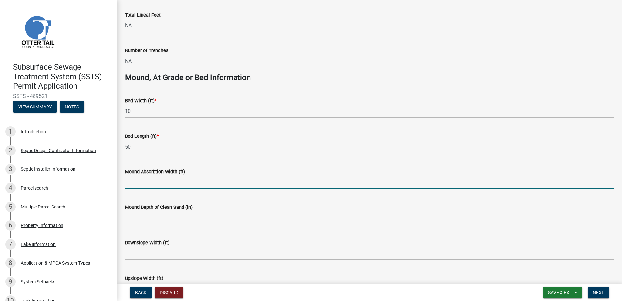
click at [130, 182] on input "Mound Absorbtion Width (ft)" at bounding box center [370, 181] width 490 height 13
type input "NA"
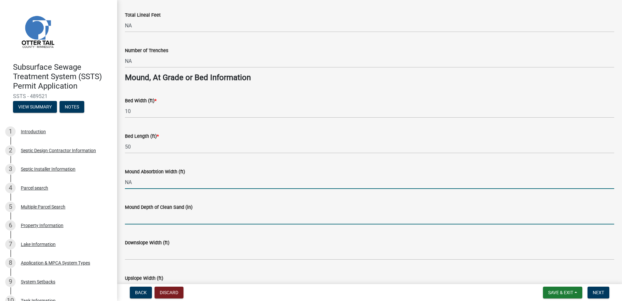
click at [139, 217] on input "Mound Depth of Clean Sand (in)" at bounding box center [370, 217] width 490 height 13
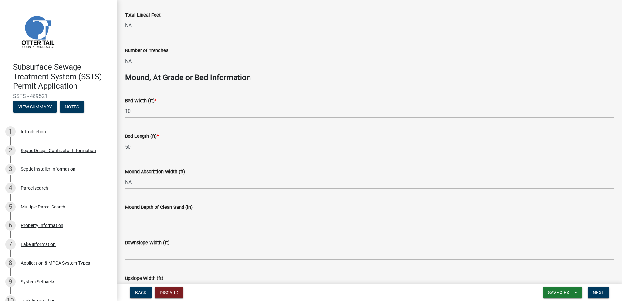
type input "NA"
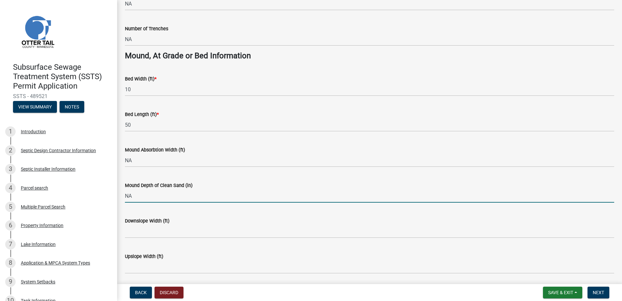
scroll to position [468, 0]
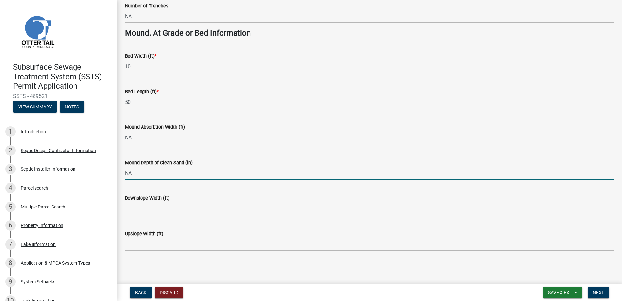
click at [129, 211] on input "Downslope Width (ft)" at bounding box center [370, 208] width 490 height 13
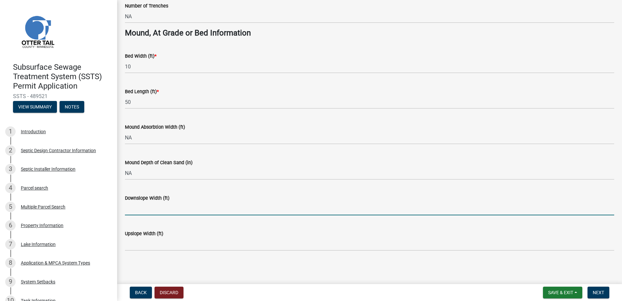
type input "NA"
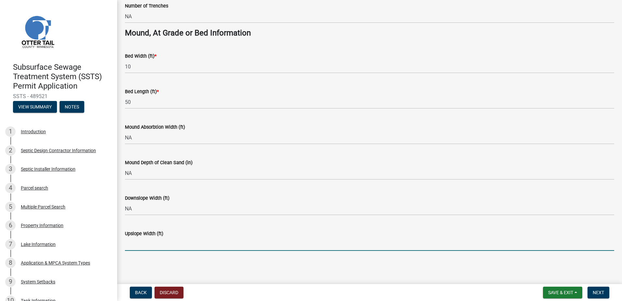
click at [131, 242] on input "Upslope Width (ft)" at bounding box center [370, 243] width 490 height 13
type input "NA"
click at [603, 289] on button "Next" at bounding box center [599, 292] width 22 height 12
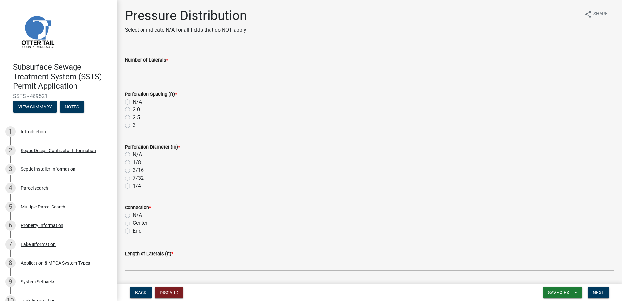
click at [138, 74] on input "Number of Laterals *" at bounding box center [370, 70] width 490 height 13
type input "3"
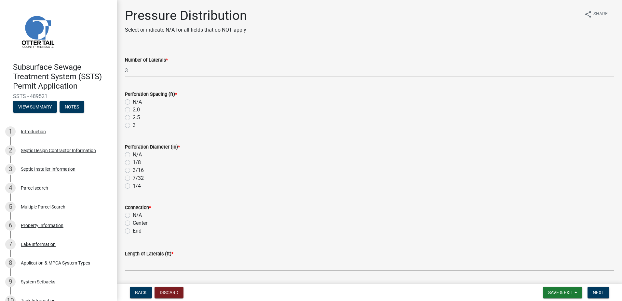
click at [125, 126] on div "Perforation Spacing (ft) * N/A 2.0 2.5 3" at bounding box center [369, 105] width 499 height 47
click at [133, 125] on label "3" at bounding box center [134, 125] width 3 height 8
click at [133, 125] on input "3" at bounding box center [135, 123] width 4 height 4
radio input "true"
click at [133, 178] on label "7/32" at bounding box center [138, 178] width 11 height 8
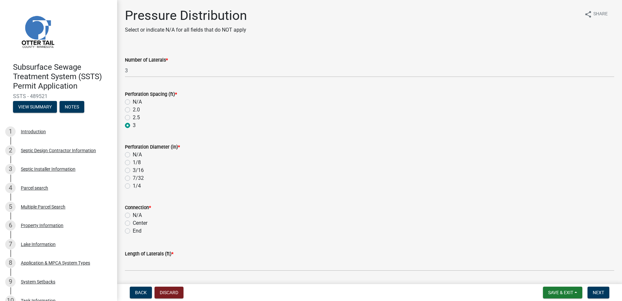
click at [133, 178] on input "7/32" at bounding box center [135, 176] width 4 height 4
radio input "true"
click at [133, 231] on label "End" at bounding box center [137, 231] width 9 height 8
click at [133, 231] on input "End" at bounding box center [135, 229] width 4 height 4
radio input "true"
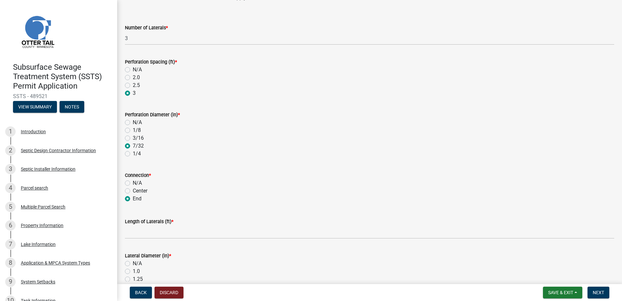
scroll to position [33, 0]
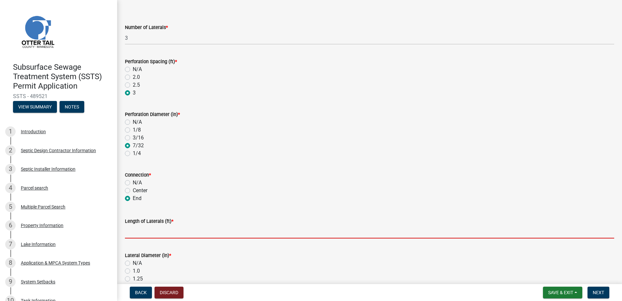
click at [130, 231] on input "Length of Laterals (ft) *" at bounding box center [370, 231] width 490 height 13
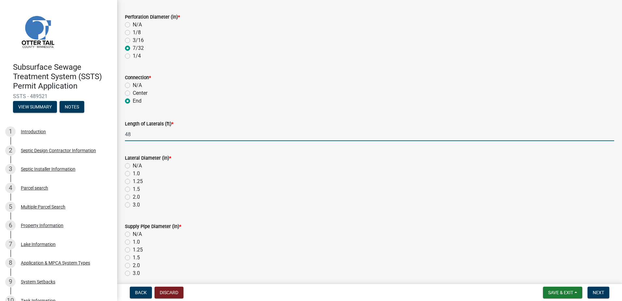
scroll to position [130, 0]
type input "48"
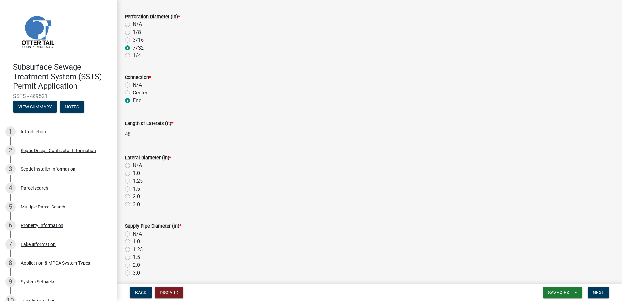
click at [133, 189] on label "1.5" at bounding box center [136, 189] width 7 height 8
click at [133, 189] on input "1.5" at bounding box center [135, 187] width 4 height 4
radio input "true"
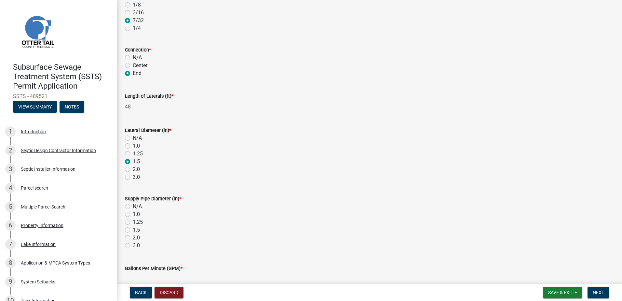
scroll to position [195, 0]
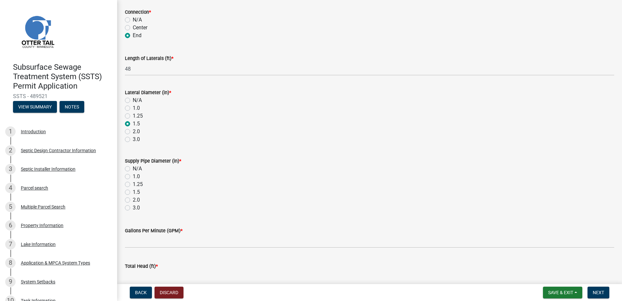
click at [133, 201] on label "2.0" at bounding box center [136, 200] width 7 height 8
click at [133, 200] on input "2.0" at bounding box center [135, 198] width 4 height 4
radio input "true"
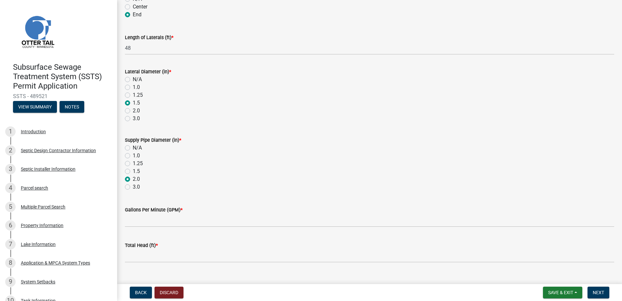
scroll to position [228, 0]
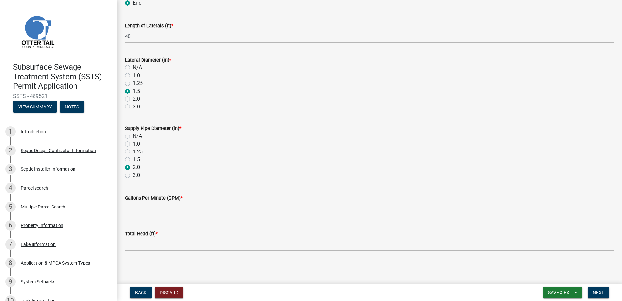
click at [130, 209] on input "Gallons Per Minute (GPM) *" at bounding box center [370, 208] width 490 height 13
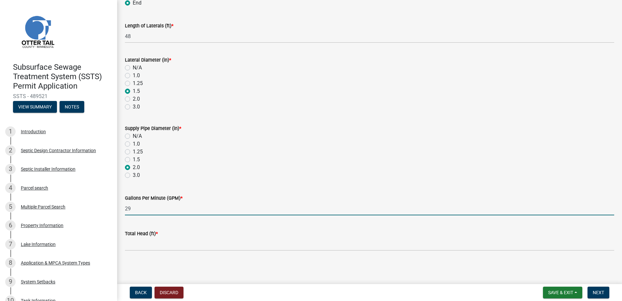
type input "29"
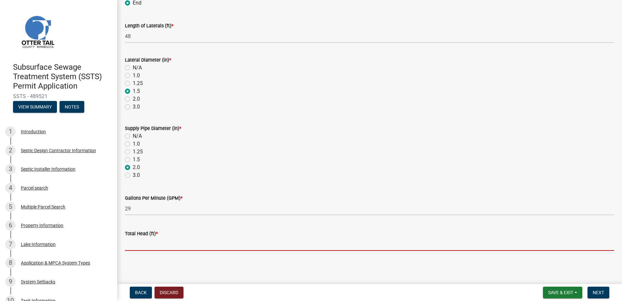
click at [133, 243] on input "Total Head (ft) *" at bounding box center [370, 243] width 490 height 13
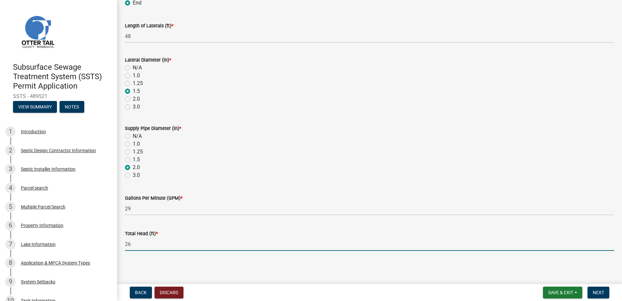
type input "26"
click at [451, 185] on div "Gallons Per Minute (GPM) * 29" at bounding box center [370, 200] width 490 height 30
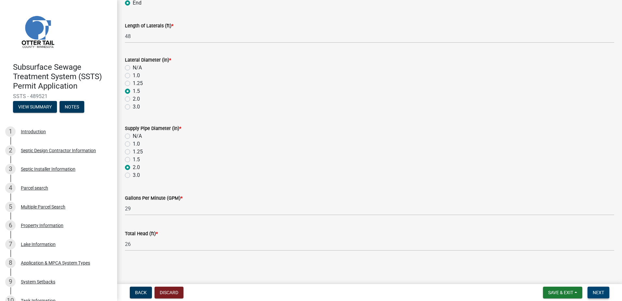
click at [598, 291] on span "Next" at bounding box center [598, 292] width 11 height 5
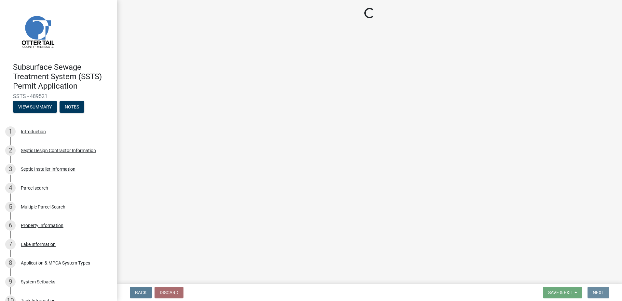
scroll to position [0, 0]
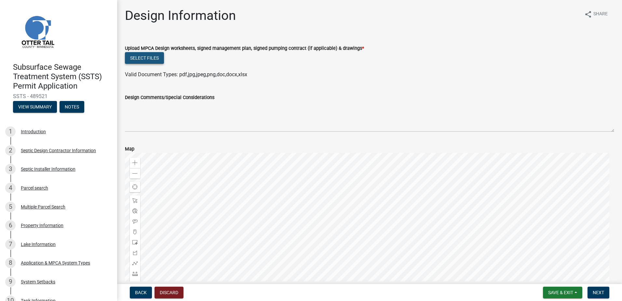
click at [138, 59] on button "Select files" at bounding box center [144, 58] width 39 height 12
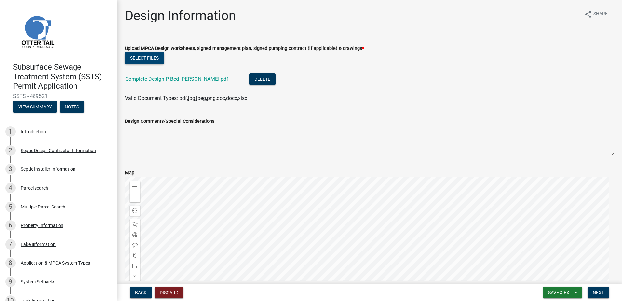
scroll to position [89, 0]
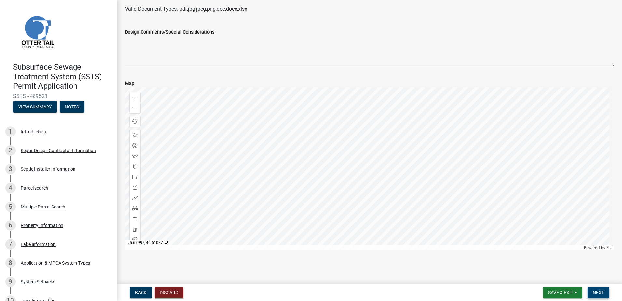
drag, startPoint x: 600, startPoint y: 290, endPoint x: 598, endPoint y: 293, distance: 3.5
click at [600, 290] on span "Next" at bounding box center [598, 292] width 11 height 5
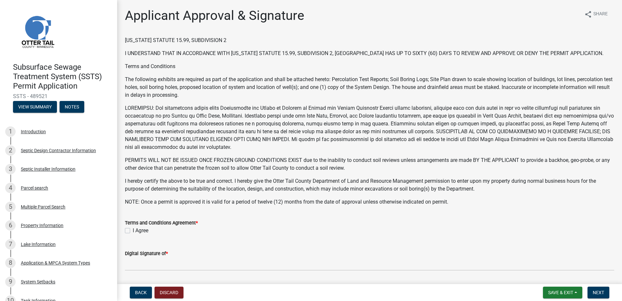
click at [133, 229] on label "I Agree" at bounding box center [141, 231] width 16 height 8
click at [133, 229] on input "I Agree" at bounding box center [135, 229] width 4 height 4
checkbox input "true"
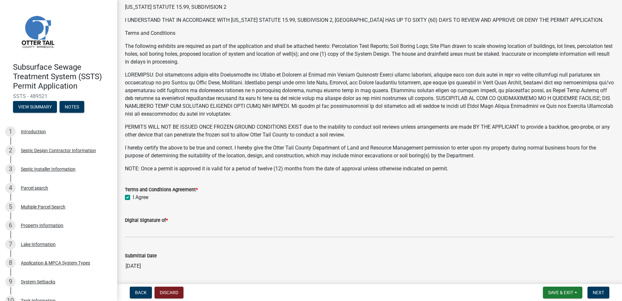
scroll to position [65, 0]
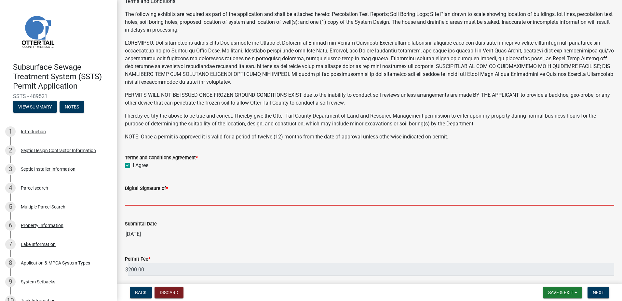
click at [136, 203] on input "Digital Signature of *" at bounding box center [370, 198] width 490 height 13
type input "[PERSON_NAME]"
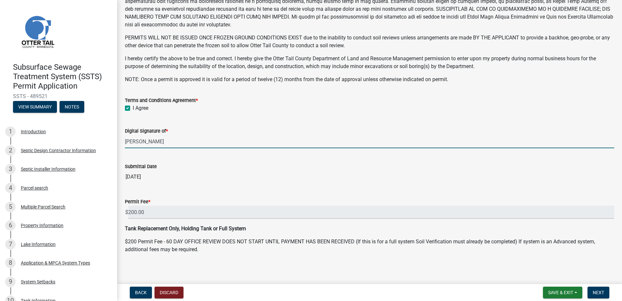
scroll to position [125, 0]
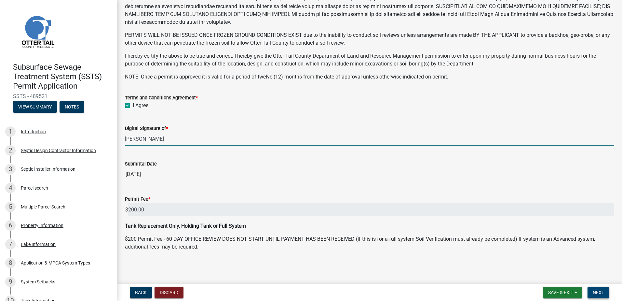
click at [599, 292] on span "Next" at bounding box center [598, 292] width 11 height 5
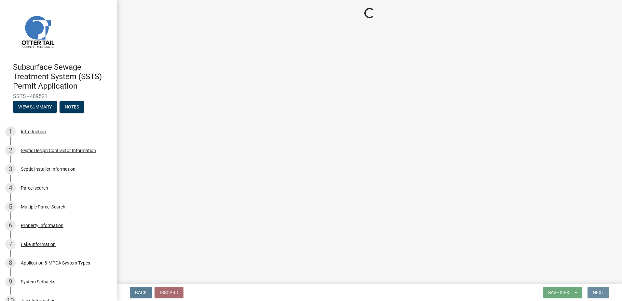
scroll to position [0, 0]
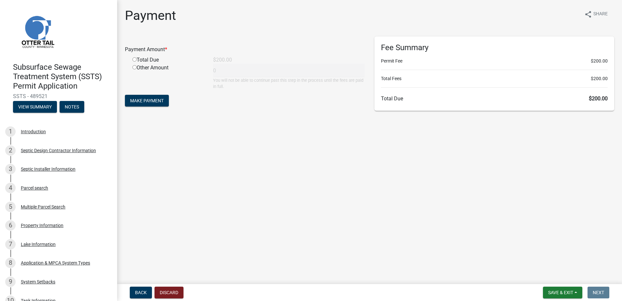
drag, startPoint x: 134, startPoint y: 60, endPoint x: 130, endPoint y: 63, distance: 5.1
click at [133, 60] on input "radio" at bounding box center [134, 59] width 4 height 4
radio input "true"
type input "200"
click at [145, 101] on span "Make Payment" at bounding box center [147, 100] width 34 height 5
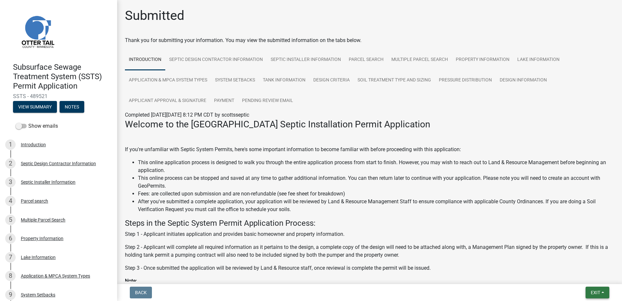
click at [604, 291] on button "Exit" at bounding box center [598, 292] width 24 height 12
click at [590, 275] on button "Save & Exit" at bounding box center [584, 276] width 52 height 16
